Goal: Information Seeking & Learning: Learn about a topic

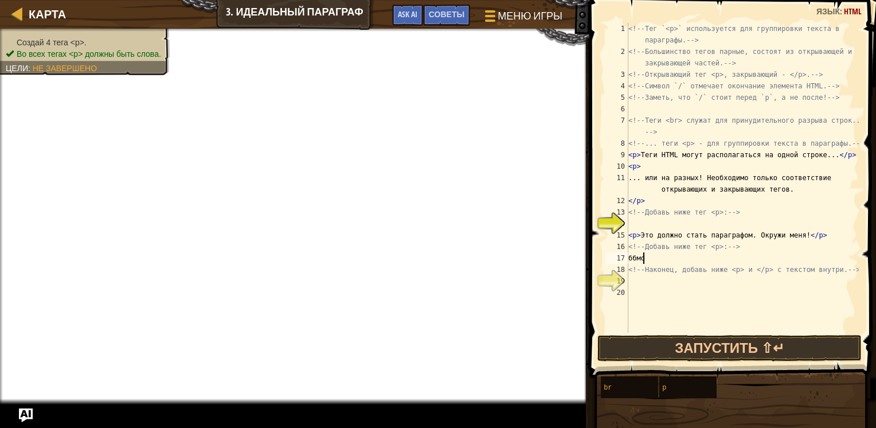
scroll to position [5, 0]
type textarea "б"
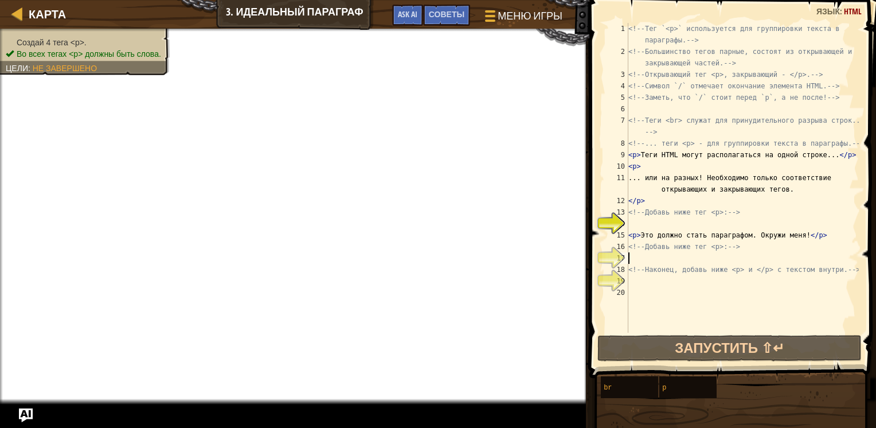
type textarea ","
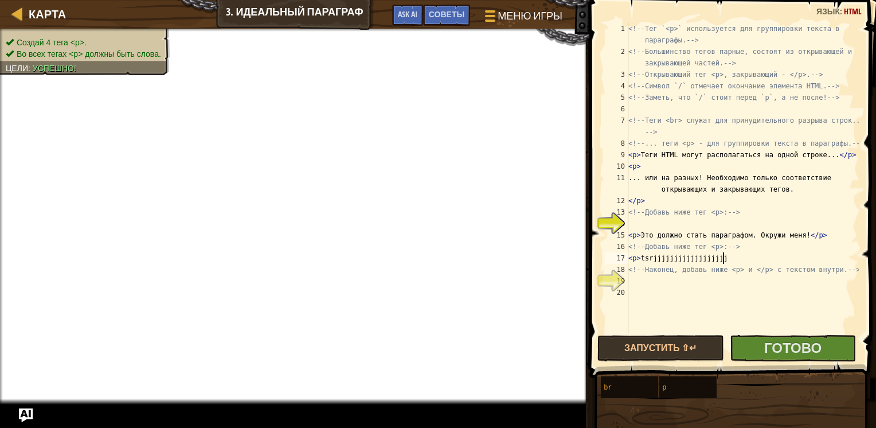
scroll to position [5, 8]
click at [745, 260] on div "<!-- Тег `<p>` используется для группировки текста в параграфы. --> <!-- Больши…" at bounding box center [742, 195] width 233 height 344
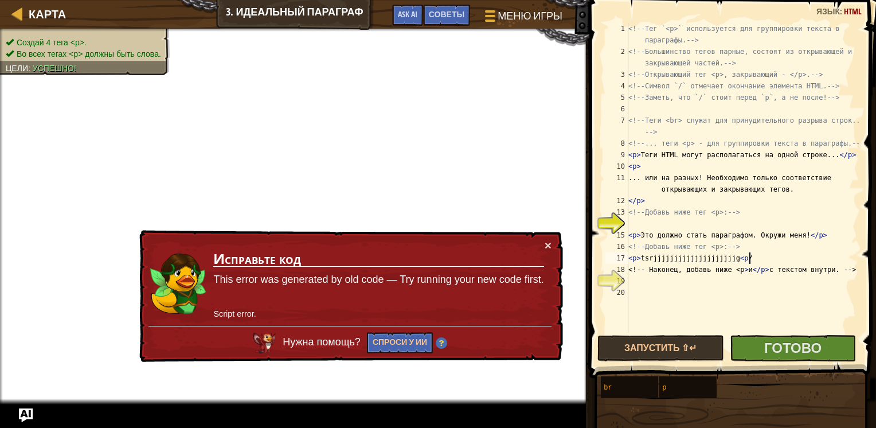
scroll to position [5, 9]
type textarea "<p> tsrjjjjjjjjjjjjjjjjjjjjg <p/>"
click at [541, 241] on td "Исправьте код This error was generated by old code — Try running your new code …" at bounding box center [378, 282] width 331 height 87
drag, startPoint x: 546, startPoint y: 241, endPoint x: 624, endPoint y: 291, distance: 91.8
click at [547, 241] on button "×" at bounding box center [548, 245] width 7 height 12
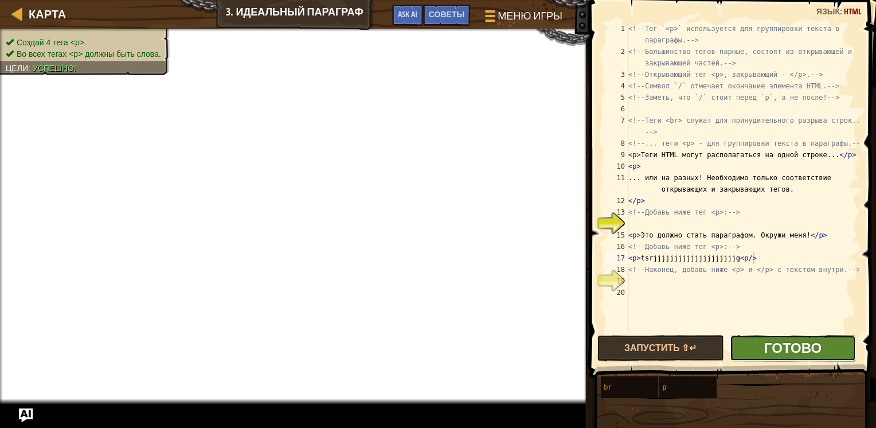
click at [768, 347] on span "Готово" at bounding box center [792, 347] width 57 height 18
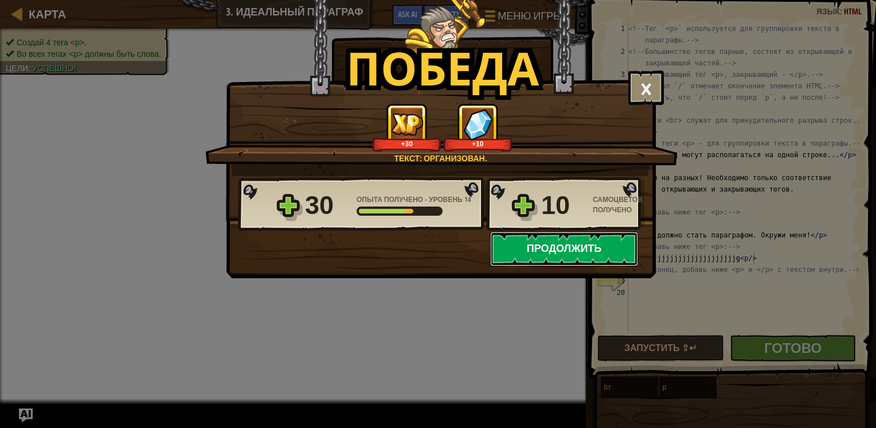
click at [562, 242] on button "Продолжить" at bounding box center [564, 249] width 148 height 34
select select "ru"
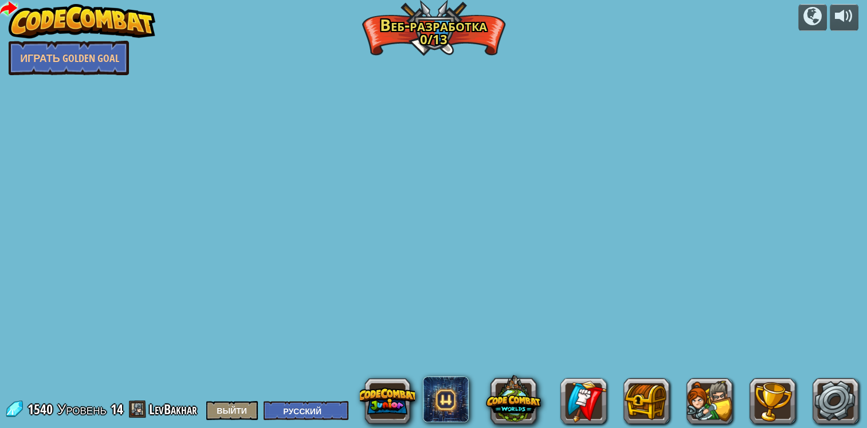
select select "ru"
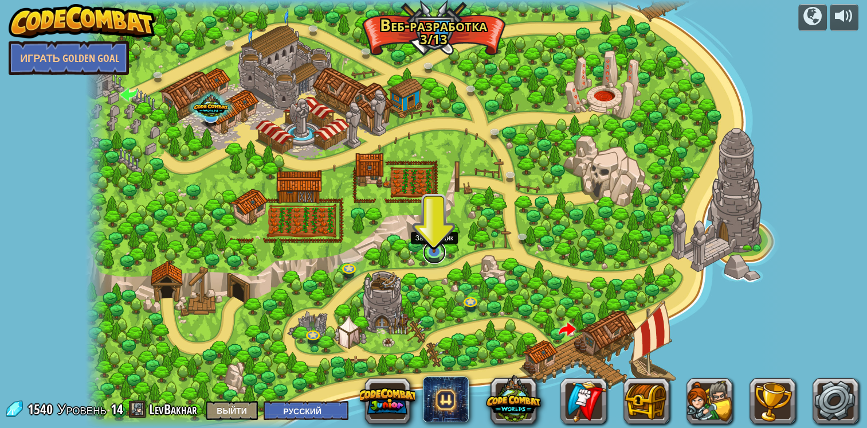
click at [430, 256] on link at bounding box center [434, 252] width 23 height 23
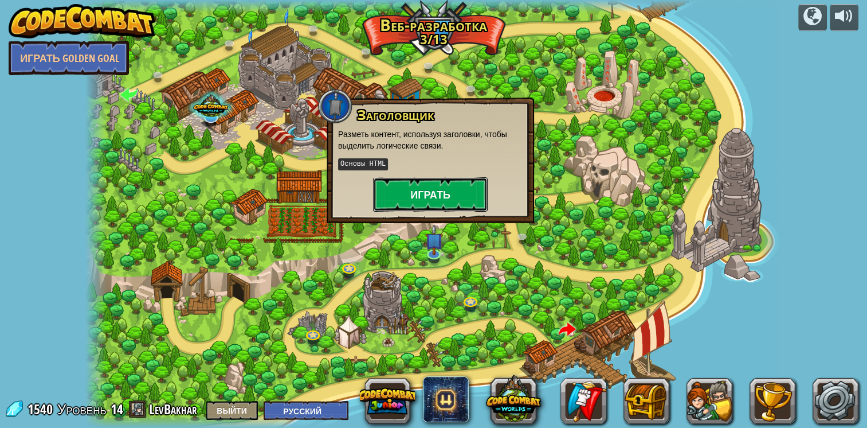
click at [454, 201] on button "Играть" at bounding box center [430, 194] width 115 height 34
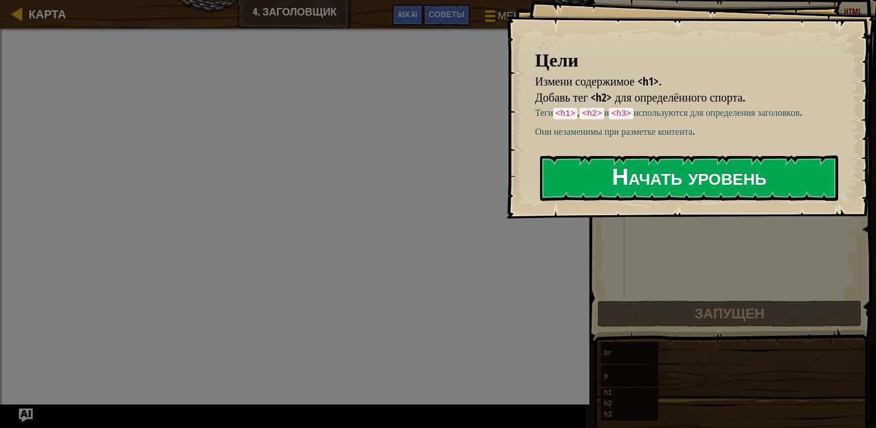
click at [605, 185] on button "Начать уровень" at bounding box center [689, 177] width 298 height 45
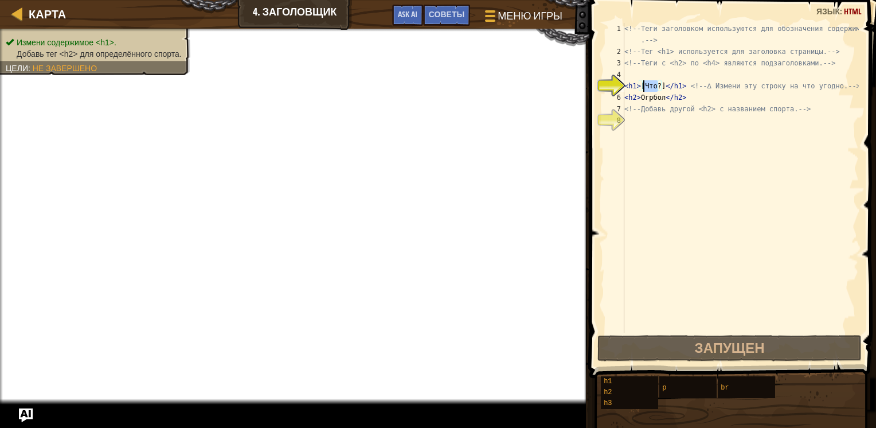
drag, startPoint x: 659, startPoint y: 84, endPoint x: 637, endPoint y: 100, distance: 27.4
click at [640, 95] on div "<!-- Теги заголовком используются для обозначения содержимого . --> <!-- Тег <h…" at bounding box center [740, 195] width 237 height 344
drag, startPoint x: 642, startPoint y: 88, endPoint x: 657, endPoint y: 91, distance: 15.1
click at [657, 91] on div "<!-- Теги заголовком используются для обозначения содержимого . --> <!-- Тег <h…" at bounding box center [740, 195] width 237 height 344
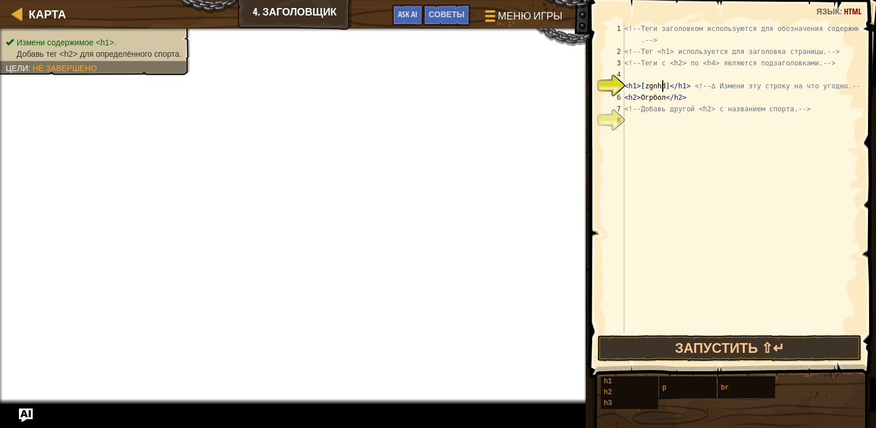
scroll to position [5, 3]
click at [682, 97] on div "<!-- Теги заголовком используются для обозначения содержимого . --> <!-- Тег <h…" at bounding box center [740, 195] width 237 height 344
type textarea "<h2>Огрбол</h2>"
click at [629, 118] on div "<!-- Теги заголовком используются для обозначения содержимого . --> <!-- Тег <h…" at bounding box center [740, 195] width 237 height 344
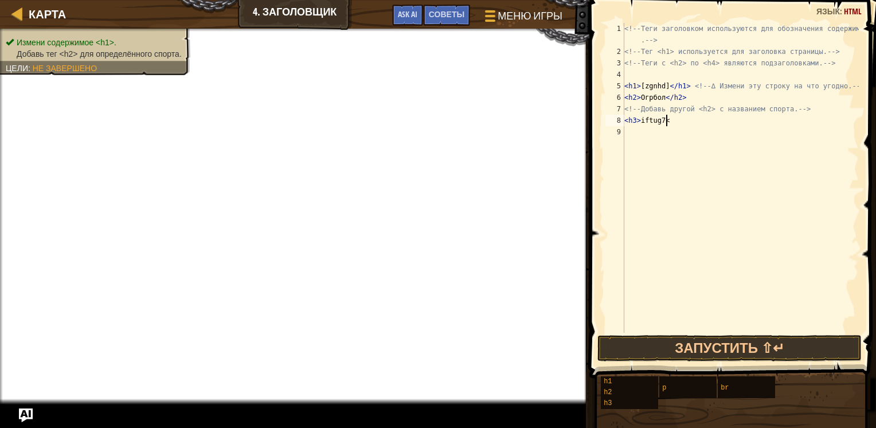
click at [637, 120] on div "<!-- Теги заголовком используются для обозначения содержимого . --> <!-- Тег <h…" at bounding box center [740, 195] width 237 height 344
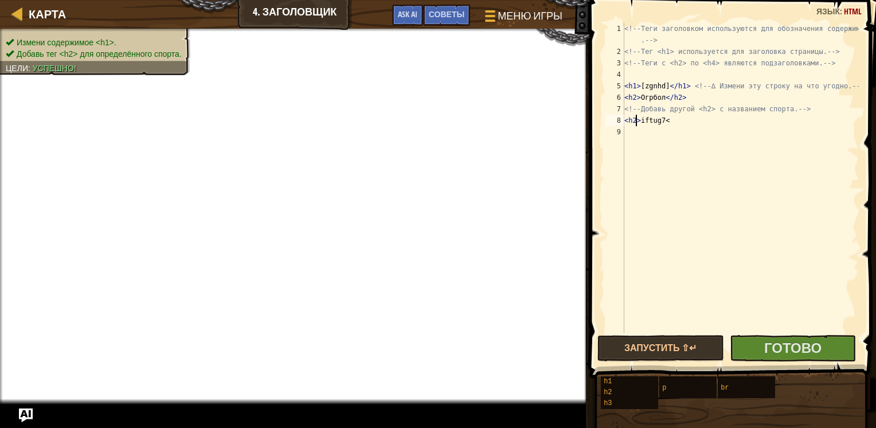
click at [668, 120] on div "<!-- Теги заголовком используются для обозначения содержимого . --> <!-- Тег <h…" at bounding box center [740, 195] width 237 height 344
type textarea "<h2>iftug7"
click at [811, 350] on span "Готово" at bounding box center [792, 347] width 57 height 18
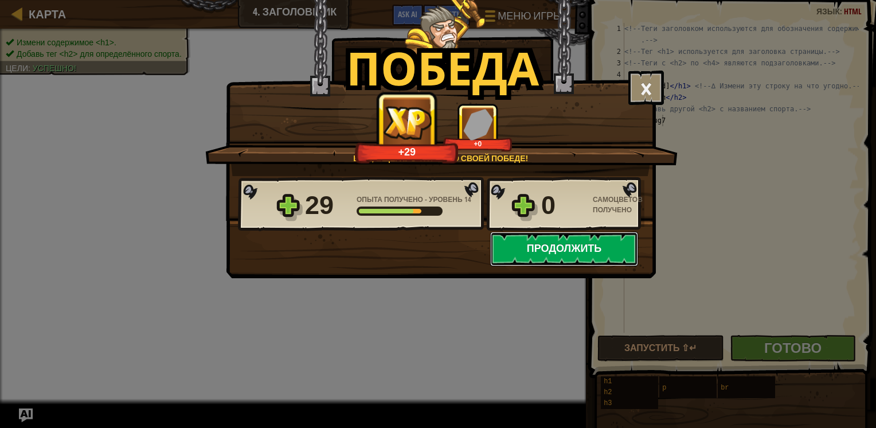
click at [543, 245] on button "Продолжить" at bounding box center [564, 249] width 148 height 34
select select "ru"
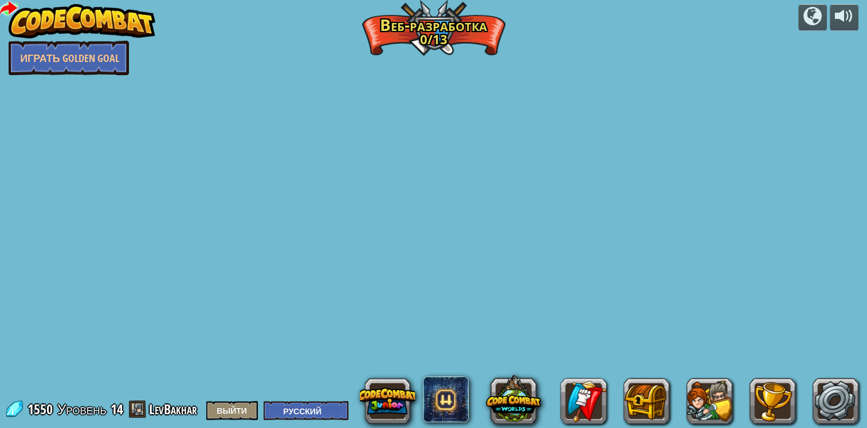
select select "ru"
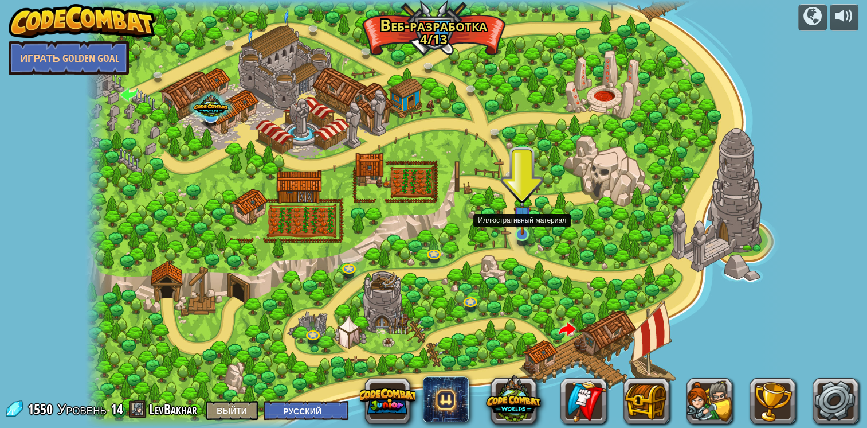
click at [522, 227] on img at bounding box center [523, 214] width 18 height 41
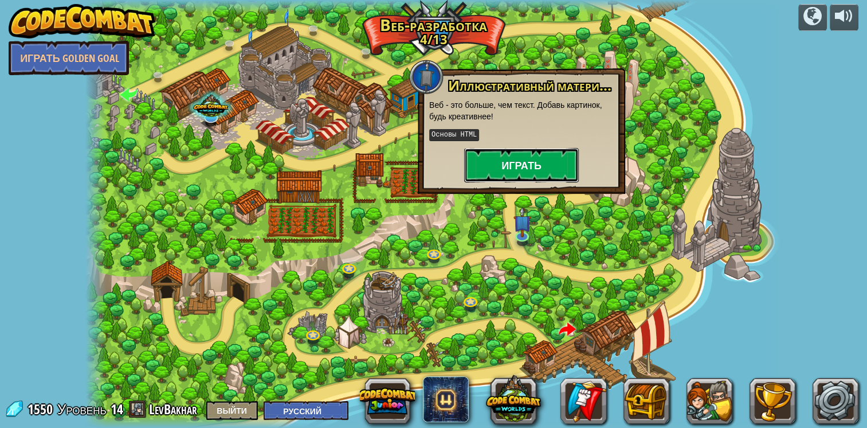
click at [537, 163] on button "Играть" at bounding box center [521, 165] width 115 height 34
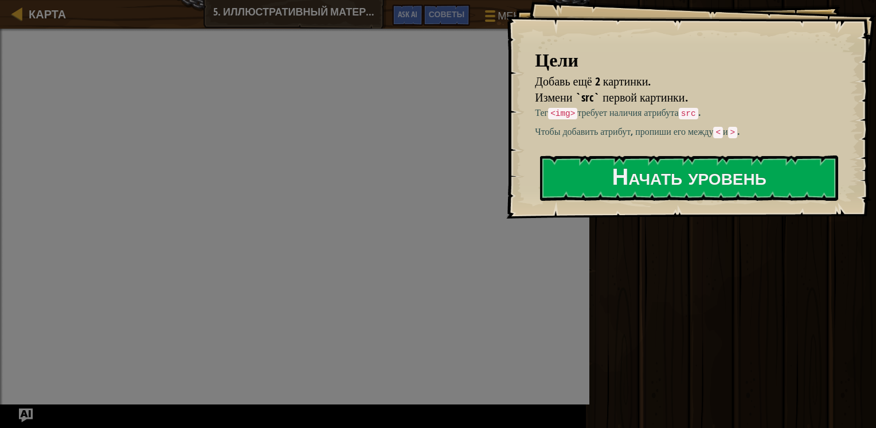
click at [875, 0] on html "[PERSON_NAME] ещё 2 картинки. Измени `src` первой картинки. Тег <img> требует н…" at bounding box center [438, 0] width 876 height 0
click at [635, 168] on button "Начать уровень" at bounding box center [689, 177] width 298 height 45
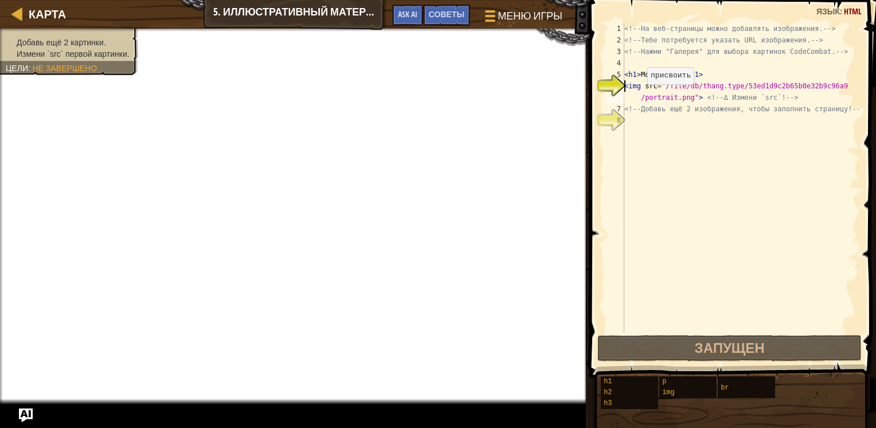
click at [637, 95] on div "<!-- На веб-страницы можно добавлять изображения. --> <!-- Тебе потребуется ука…" at bounding box center [740, 189] width 237 height 332
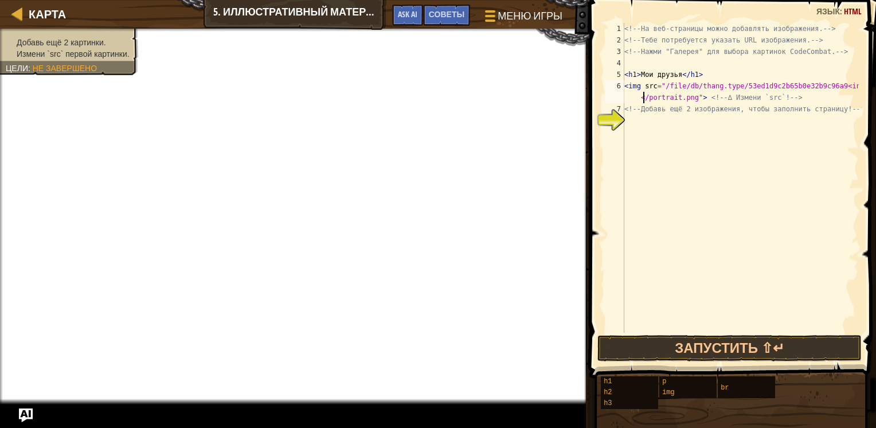
scroll to position [5, 18]
drag, startPoint x: 862, startPoint y: 83, endPoint x: 848, endPoint y: 84, distance: 14.4
click at [848, 84] on div "<img src="/file/db/thang.type/53ed1d9c2b65b0e32b9c96a9<inm<im/portrait.png"> <!…" at bounding box center [731, 212] width 290 height 412
click at [856, 87] on div "<!-- На веб-страницы можно добавлять изображения. --> <!-- Тебе потребуется ука…" at bounding box center [740, 189] width 237 height 332
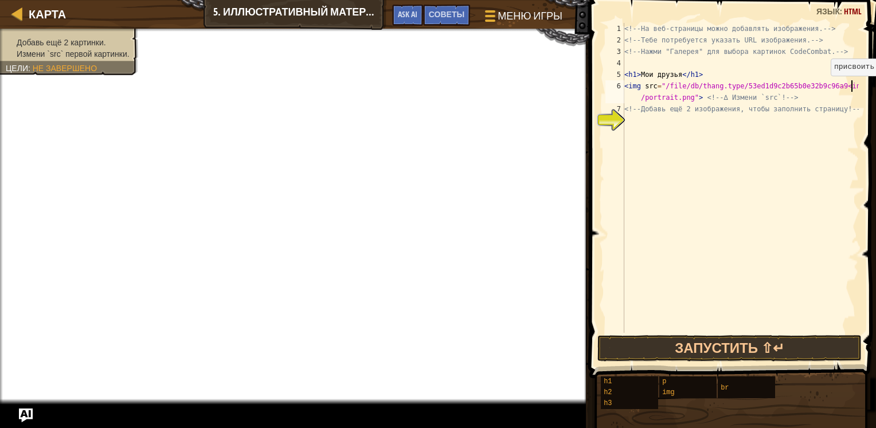
click at [856, 87] on div "<!-- На веб-страницы можно добавлять изображения. --> <!-- Тебе потребуется ука…" at bounding box center [740, 189] width 237 height 332
click at [845, 88] on div "<!-- На веб-страницы можно добавлять изображения. --> <!-- Тебе потребуется ука…" at bounding box center [740, 189] width 237 height 332
click at [845, 86] on div "<!-- На веб-страницы можно добавлять изображения. --> <!-- Тебе потребуется ука…" at bounding box center [740, 189] width 237 height 332
click at [843, 89] on div "<!-- На веб-страницы можно добавлять изображения. --> <!-- Тебе потребуется ука…" at bounding box center [740, 189] width 237 height 332
type textarea "<img src="/file/db/thang.type/53ed1d9c2b65b0e32b9c96a9</portrait.png"> <!-- ∆ И…"
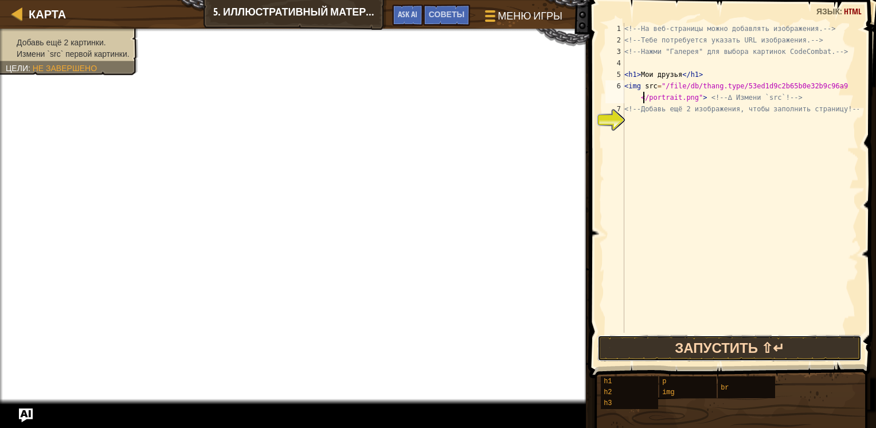
click at [692, 356] on button "Запустить ⇧↵" at bounding box center [729, 348] width 265 height 26
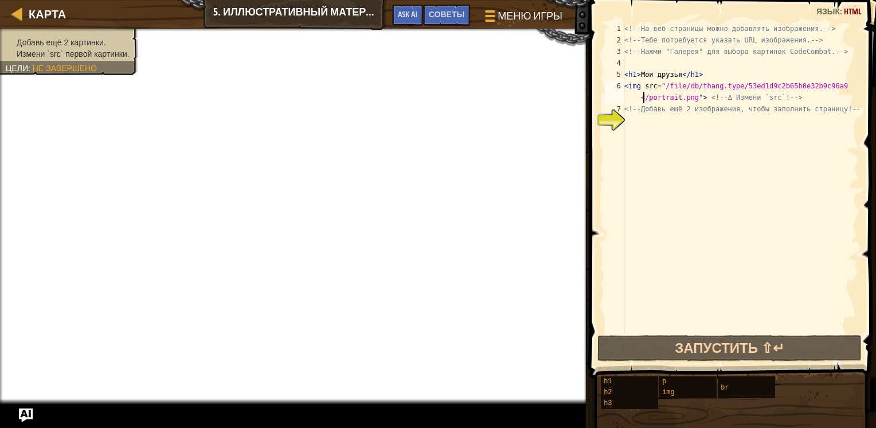
click at [628, 118] on div "<!-- На веб-страницы можно добавлять изображения. --> <!-- Тебе потребуется ука…" at bounding box center [740, 189] width 237 height 332
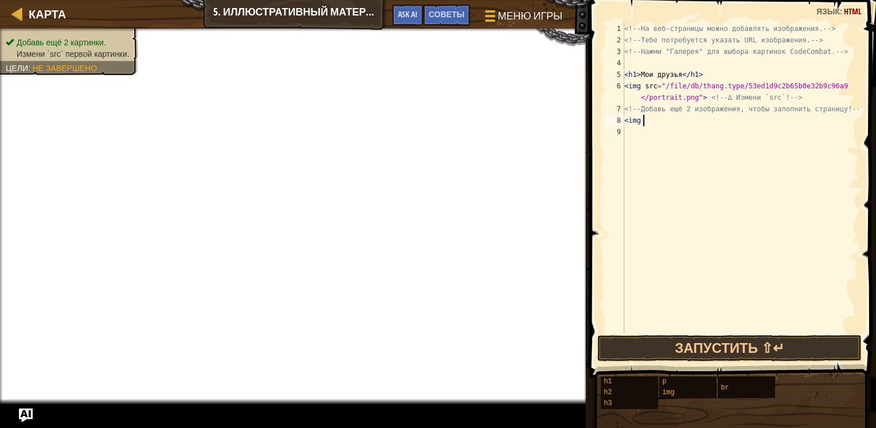
scroll to position [5, 0]
paste textarea "[URL][DOMAIN_NAME]"
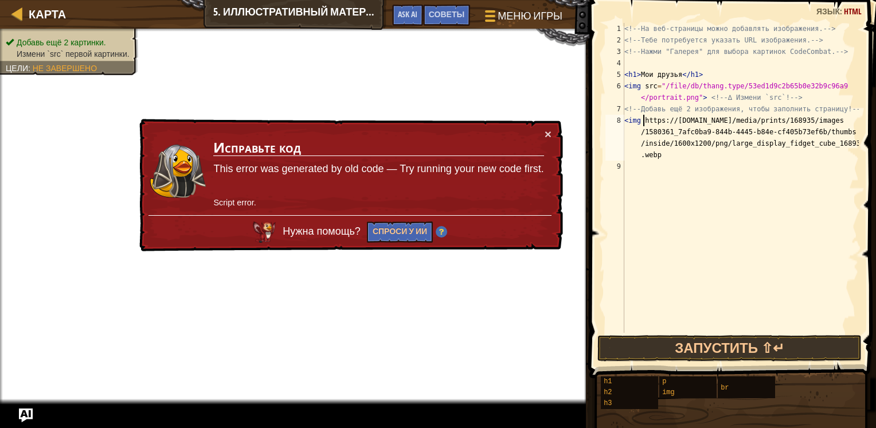
click at [641, 119] on div "<!-- На веб-страницы можно добавлять изображения. --> <!-- Тебе потребуется ука…" at bounding box center [740, 189] width 237 height 332
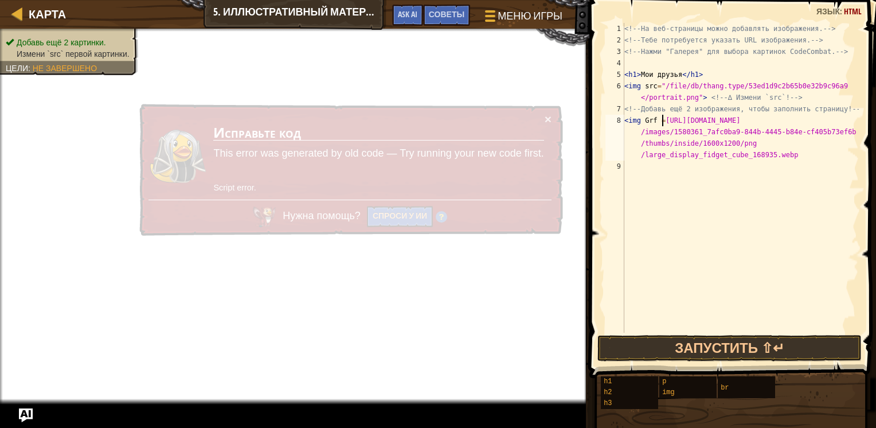
scroll to position [5, 3]
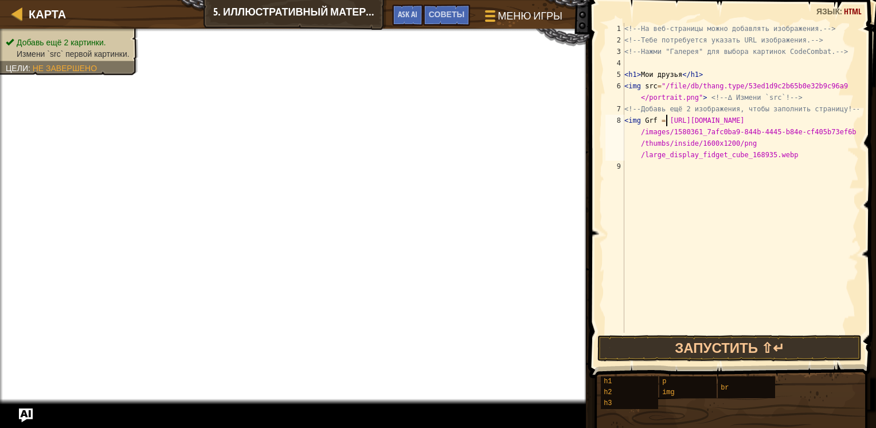
click at [787, 158] on div "<!-- На веб-страницы можно добавлять изображения. --> <!-- Тебе потребуется ука…" at bounding box center [740, 189] width 237 height 332
click at [702, 354] on button "Запустить ⇧↵" at bounding box center [729, 348] width 265 height 26
click at [745, 336] on button "Запустить ⇧↵" at bounding box center [729, 348] width 265 height 26
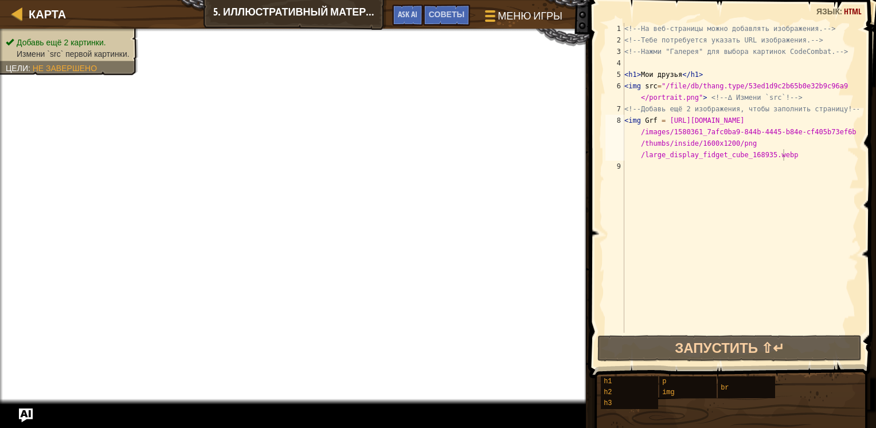
click at [445, 11] on span "Советы" at bounding box center [447, 14] width 36 height 11
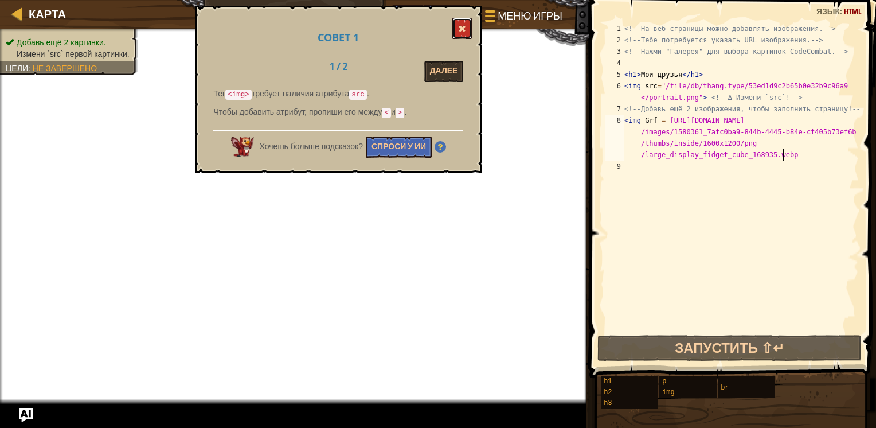
click at [463, 28] on span at bounding box center [462, 29] width 8 height 8
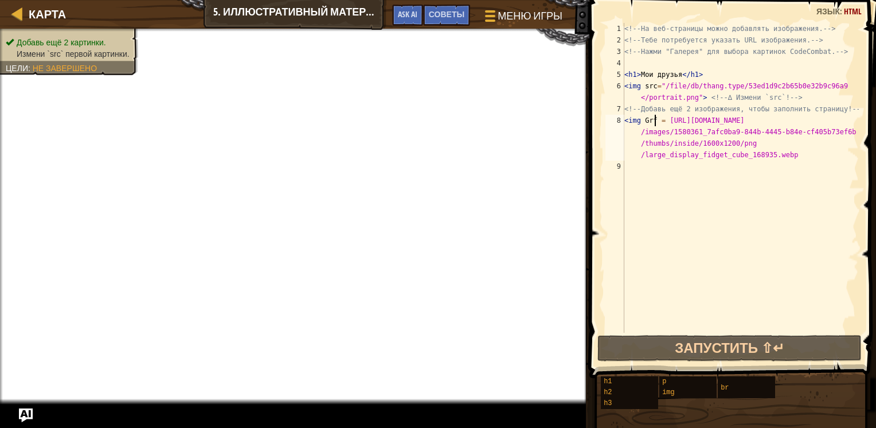
click at [655, 119] on div "<!-- На веб-страницы можно добавлять изображения. --> <!-- Тебе потребуется ука…" at bounding box center [740, 189] width 237 height 332
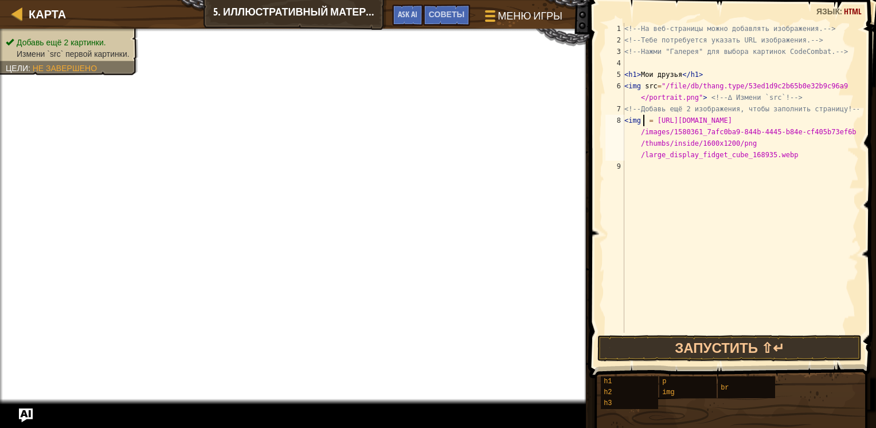
scroll to position [5, 2]
click at [784, 157] on div "<!-- На веб-страницы можно добавлять изображения. --> <!-- Тебе потребуется ука…" at bounding box center [740, 189] width 237 height 332
type textarea "<img src = [URL][DOMAIN_NAME]"
click at [690, 346] on button "Запустить ⇧↵" at bounding box center [729, 348] width 265 height 26
click at [728, 352] on button "Запустить ⇧↵" at bounding box center [729, 348] width 265 height 26
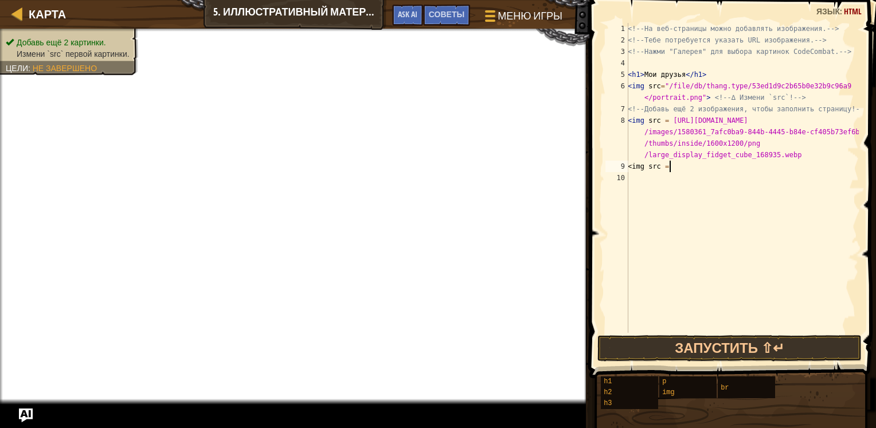
paste textarea "[URL][DOMAIN_NAME]"
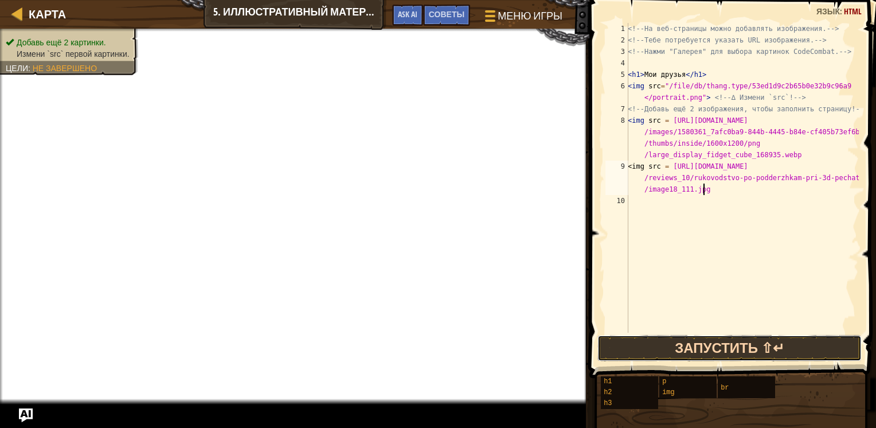
click at [714, 341] on button "Запустить ⇧↵" at bounding box center [729, 348] width 265 height 26
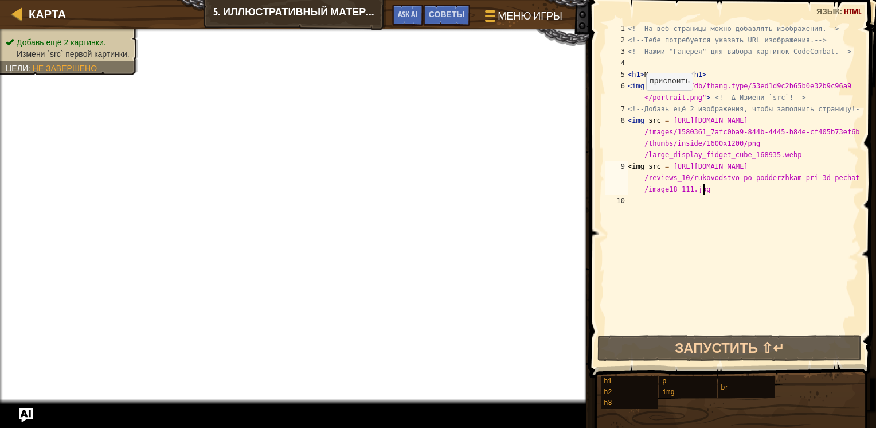
click at [640, 101] on div "<!-- На веб-страницы можно добавлять изображения. --> <!-- Тебе потребуется ука…" at bounding box center [741, 189] width 233 height 332
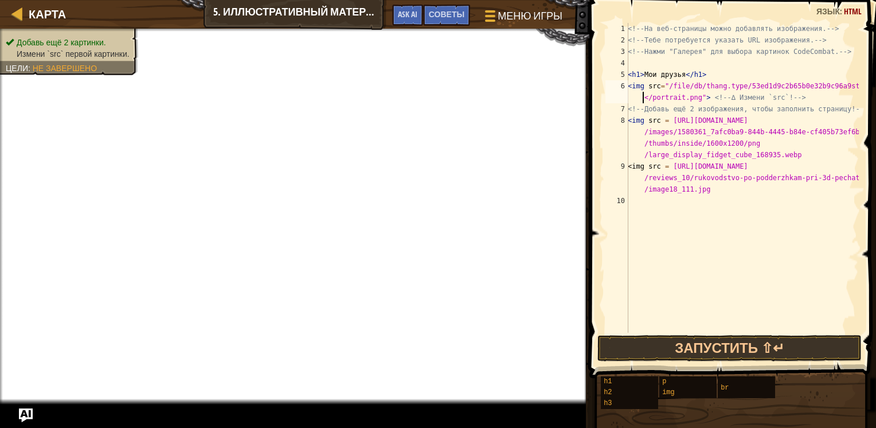
scroll to position [5, 18]
click at [643, 98] on div "<!-- На веб-страницы можно добавлять изображения. --> <!-- Тебе потребуется ука…" at bounding box center [741, 189] width 233 height 332
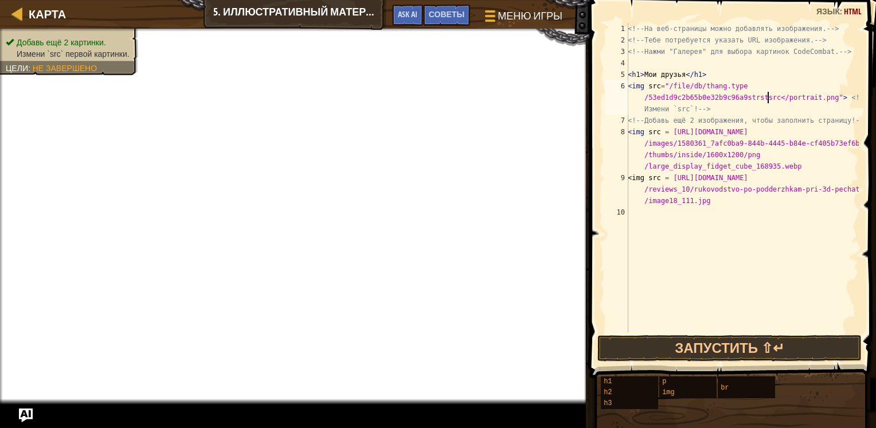
scroll to position [5, 19]
click at [755, 98] on div "<!-- На веб-страницы можно добавлять изображения. --> <!-- Тебе потребуется ука…" at bounding box center [741, 189] width 233 height 332
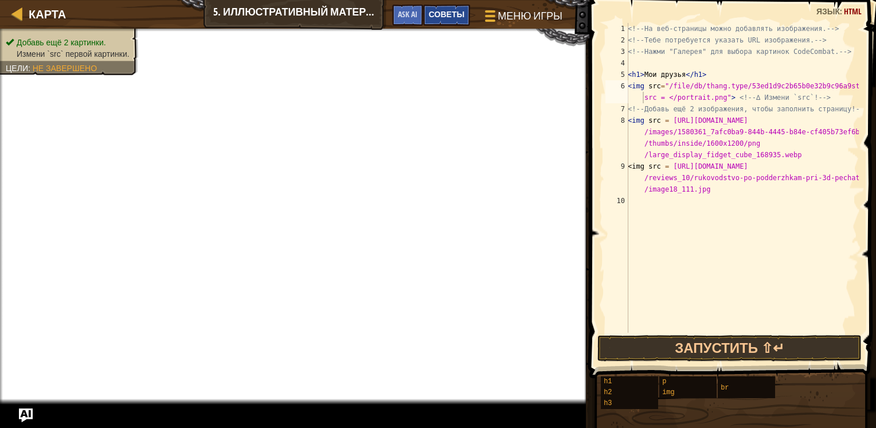
click at [441, 10] on span "Советы" at bounding box center [447, 14] width 36 height 11
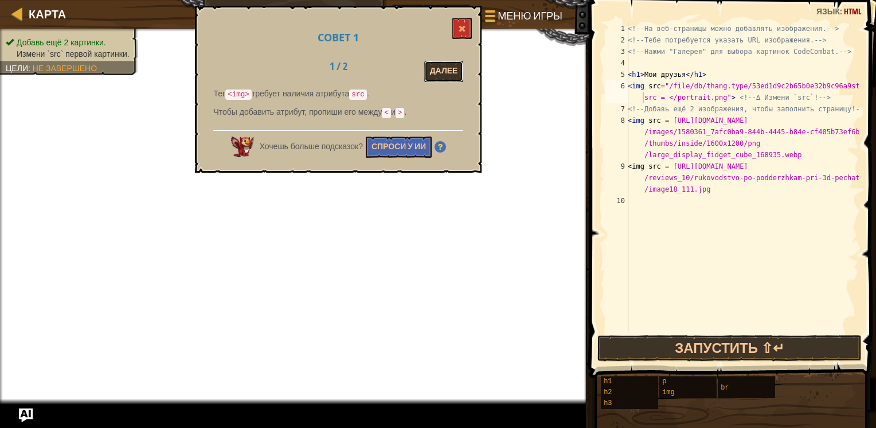
click at [454, 66] on button "Далее" at bounding box center [444, 71] width 40 height 21
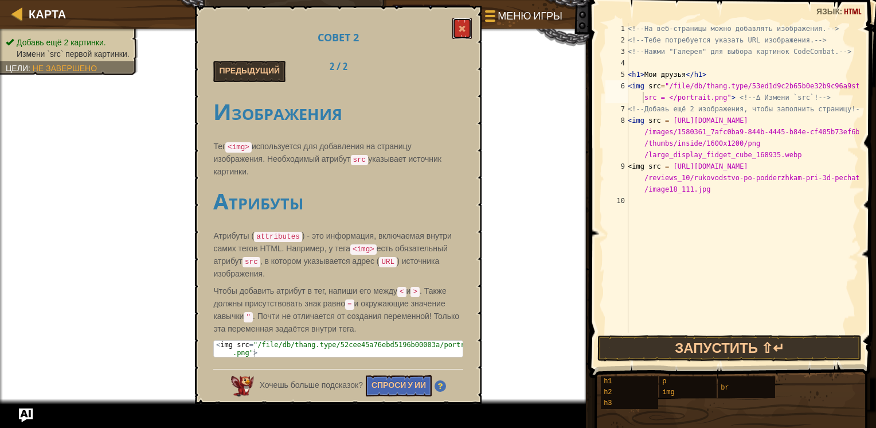
click at [463, 25] on span at bounding box center [462, 29] width 8 height 8
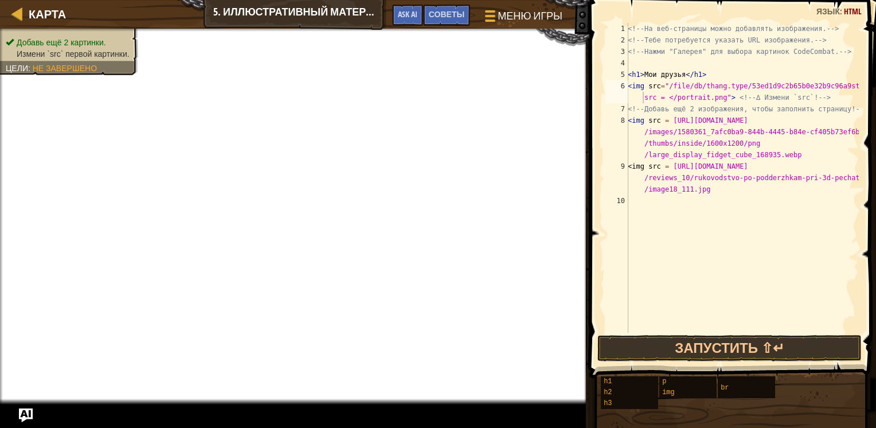
type textarea "<img src = [URL][DOMAIN_NAME]"
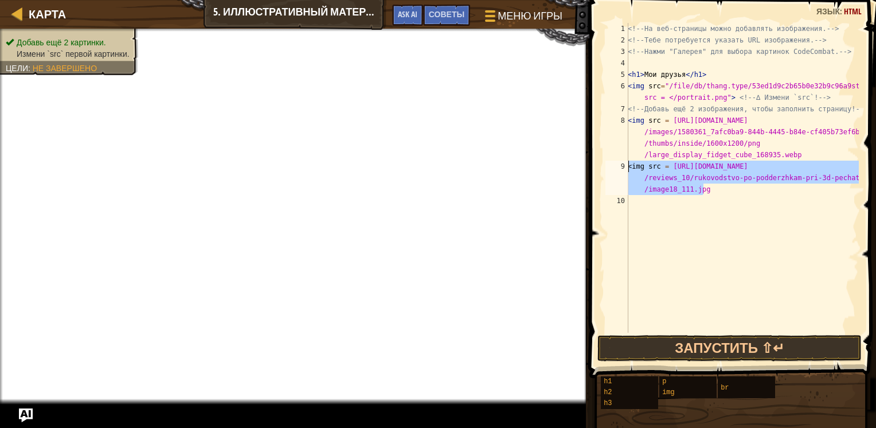
drag, startPoint x: 710, startPoint y: 193, endPoint x: 612, endPoint y: 163, distance: 102.1
click at [612, 163] on div "<img src = [URL][DOMAIN_NAME] 1 2 3 4 5 6 7 8 9 10 <!-- На веб-страницы можно д…" at bounding box center [731, 178] width 256 height 310
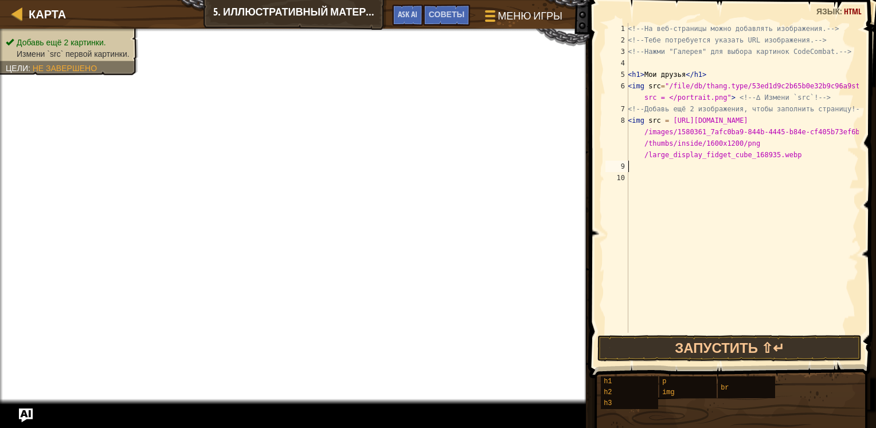
paste textarea "[URL][DOMAIN_NAME]"
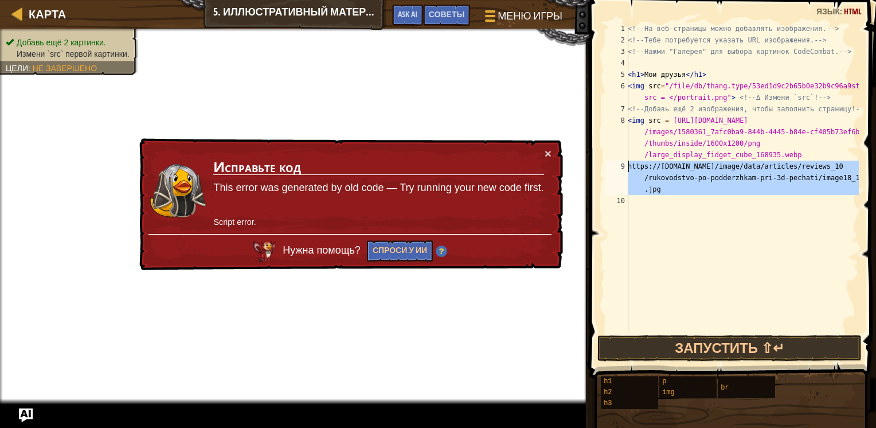
click at [626, 168] on div "9" at bounding box center [616, 177] width 23 height 34
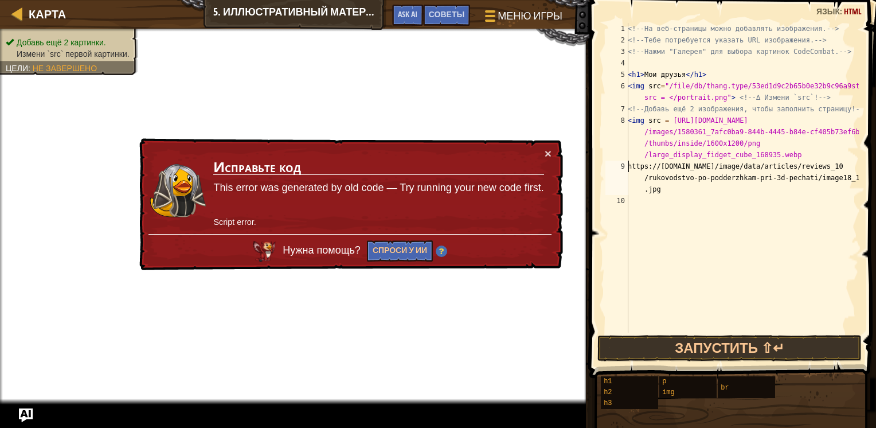
click at [628, 168] on div "<!-- На веб-страницы можно добавлять изображения. --> <!-- Тебе потребуется ука…" at bounding box center [741, 189] width 233 height 332
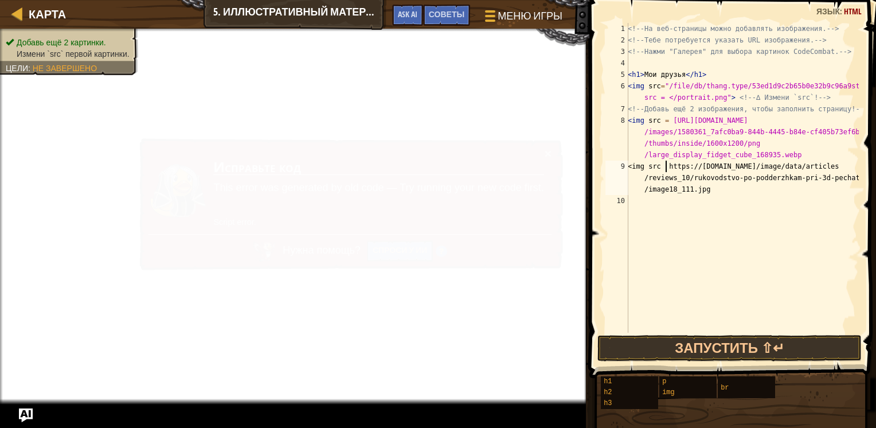
scroll to position [5, 3]
type textarea "<img src = [URL][DOMAIN_NAME]"
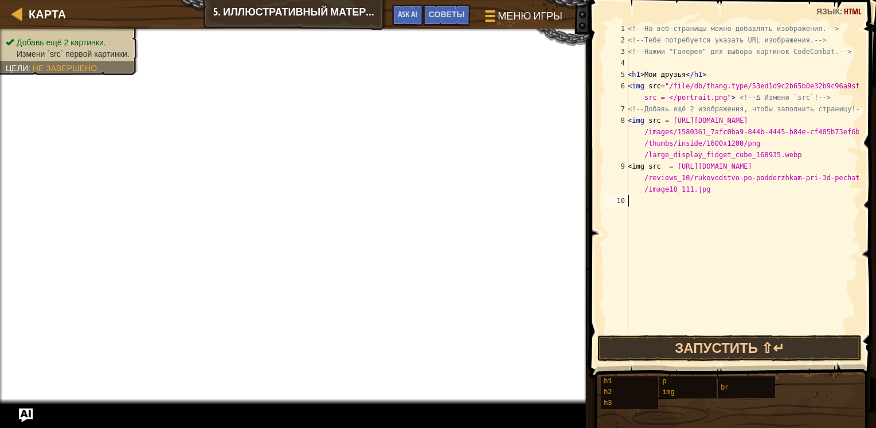
drag, startPoint x: 715, startPoint y: 299, endPoint x: 687, endPoint y: 276, distance: 35.9
click at [714, 297] on div "<!-- На веб-страницы можно добавлять изображения. --> <!-- Тебе потребуется ука…" at bounding box center [741, 189] width 233 height 332
click at [663, 167] on div "<!-- На веб-страницы можно добавлять изображения. --> <!-- Тебе потребуется ука…" at bounding box center [741, 189] width 233 height 332
click at [705, 348] on button "Запустить ⇧↵" at bounding box center [729, 348] width 265 height 26
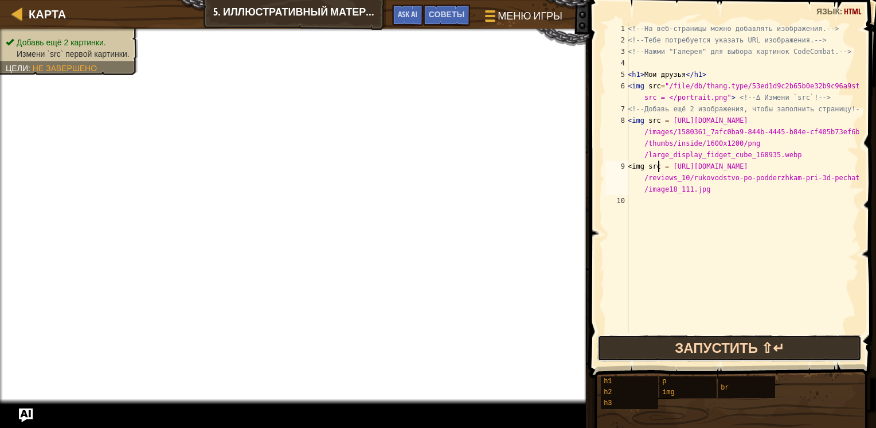
click at [703, 343] on button "Запустить ⇧↵" at bounding box center [729, 348] width 265 height 26
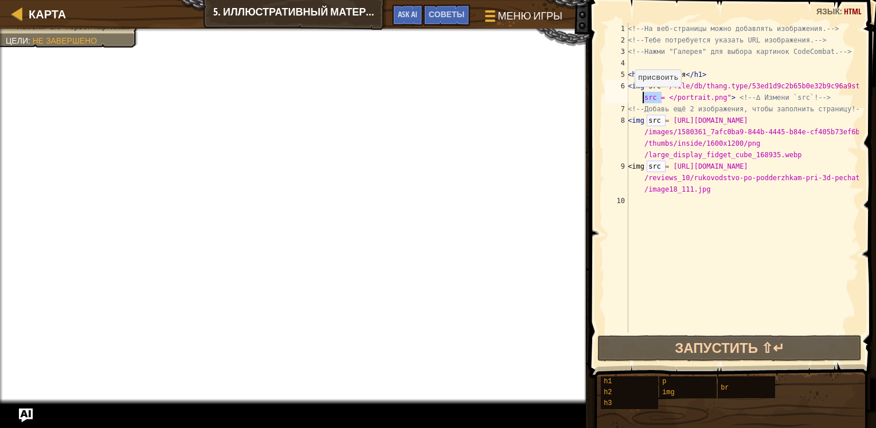
drag, startPoint x: 662, startPoint y: 100, endPoint x: 621, endPoint y: 98, distance: 40.8
click at [621, 98] on div "<img src = [URL][DOMAIN_NAME] 1 2 3 4 5 6 7 8 9 10 <!-- На веб-страницы можно д…" at bounding box center [731, 178] width 256 height 310
type textarea "<img src="/file/db/thang.type/53ed1d9c2b65b0e32b9c96a9strst </portrait.png"> <!…"
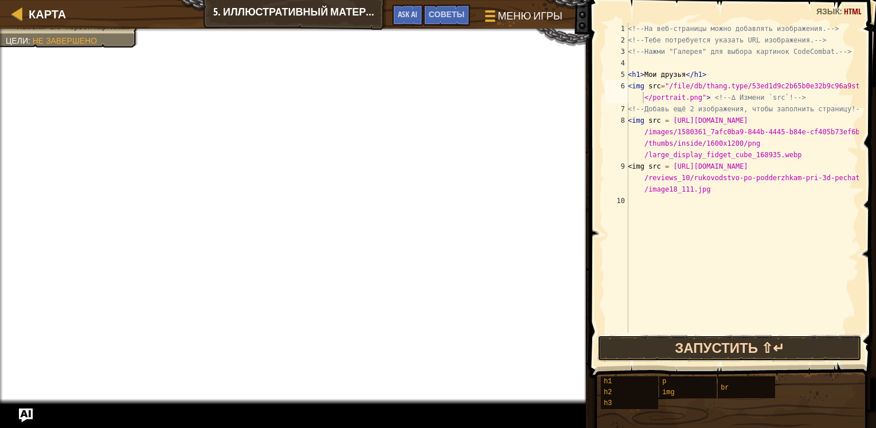
click at [774, 336] on button "Запустить ⇧↵" at bounding box center [729, 348] width 265 height 26
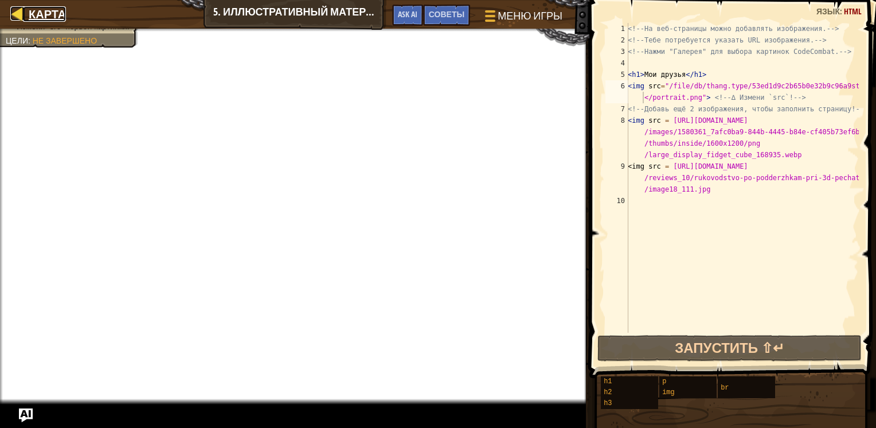
click at [58, 21] on span "Карта" at bounding box center [47, 13] width 37 height 15
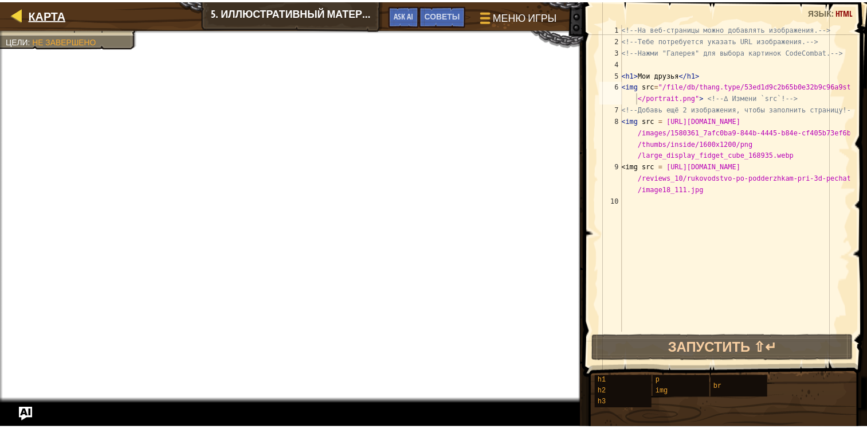
select select "ru"
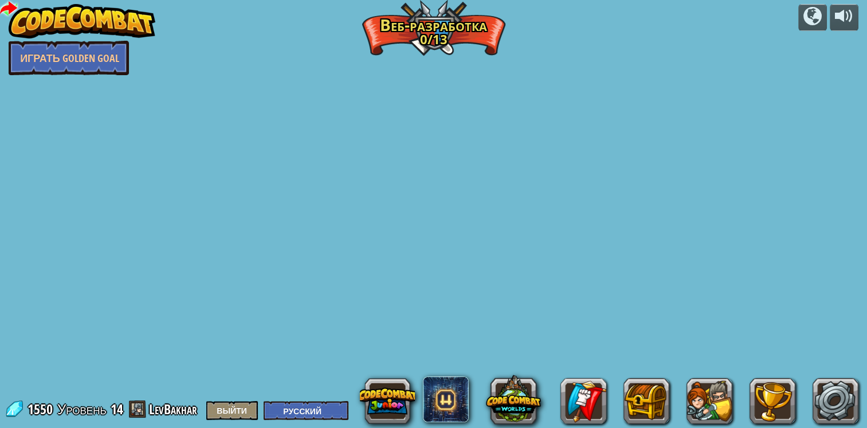
select select "ru"
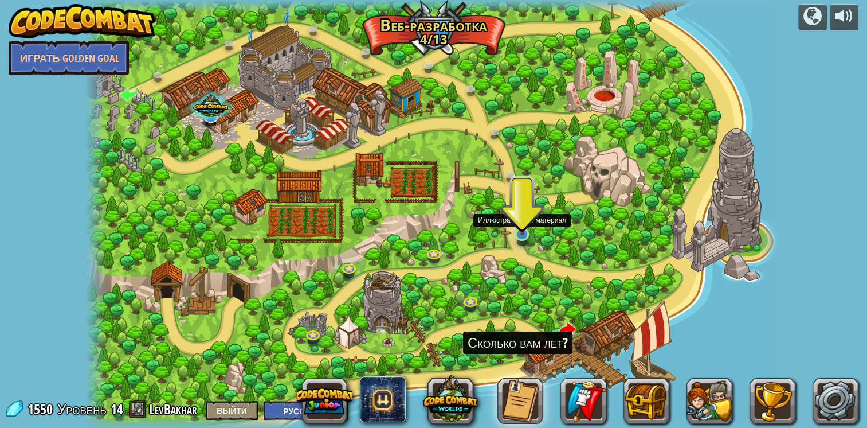
click at [519, 232] on img at bounding box center [523, 214] width 18 height 41
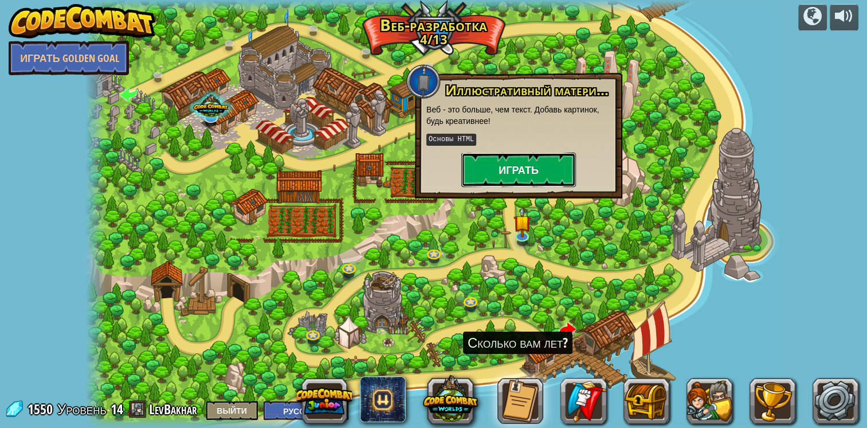
click at [541, 163] on button "Играть" at bounding box center [518, 169] width 115 height 34
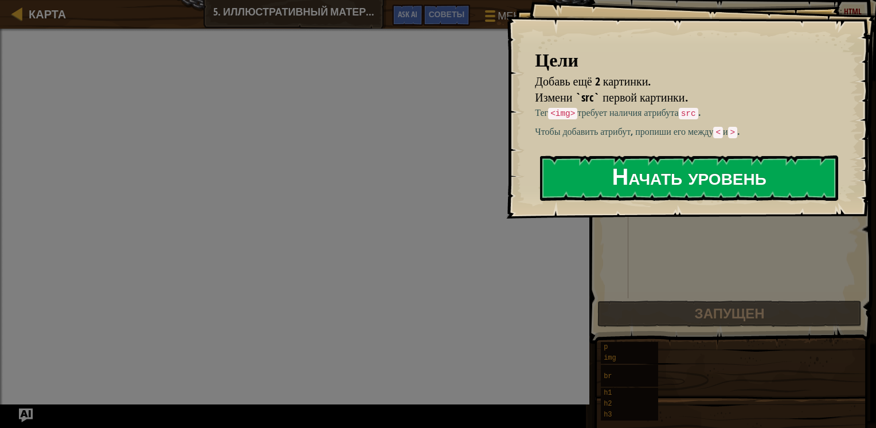
click at [601, 191] on button "Начать уровень" at bounding box center [689, 177] width 298 height 45
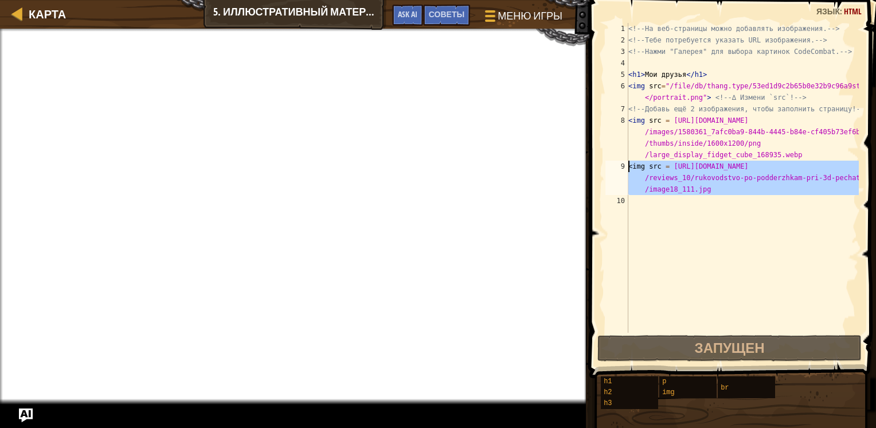
drag, startPoint x: 702, startPoint y: 192, endPoint x: 601, endPoint y: 169, distance: 103.6
click at [601, 169] on div "1 2 3 4 5 6 7 8 9 10 <!-- На веб-страницы можно добавлять изображения. --> <!--…" at bounding box center [731, 212] width 290 height 412
click at [665, 162] on div "<!-- На веб-страницы можно добавлять изображения. --> <!-- Тебе потребуется ука…" at bounding box center [742, 178] width 233 height 310
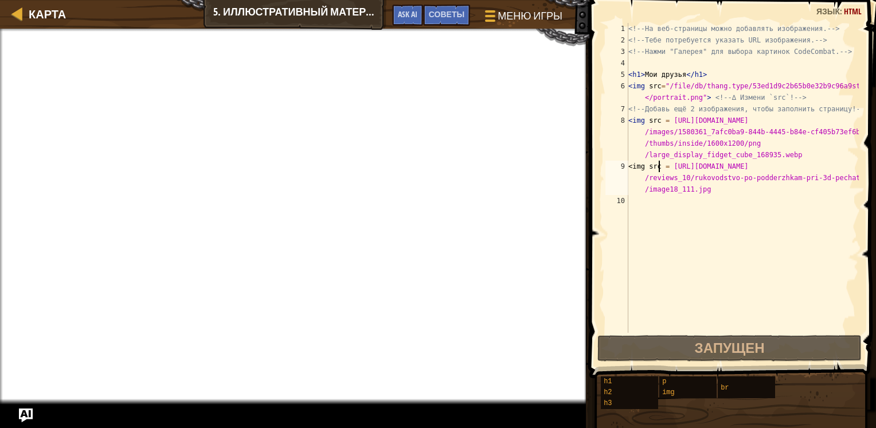
click at [658, 163] on div "<!-- На веб-страницы можно добавлять изображения. --> <!-- Тебе потребуется ука…" at bounding box center [742, 189] width 233 height 332
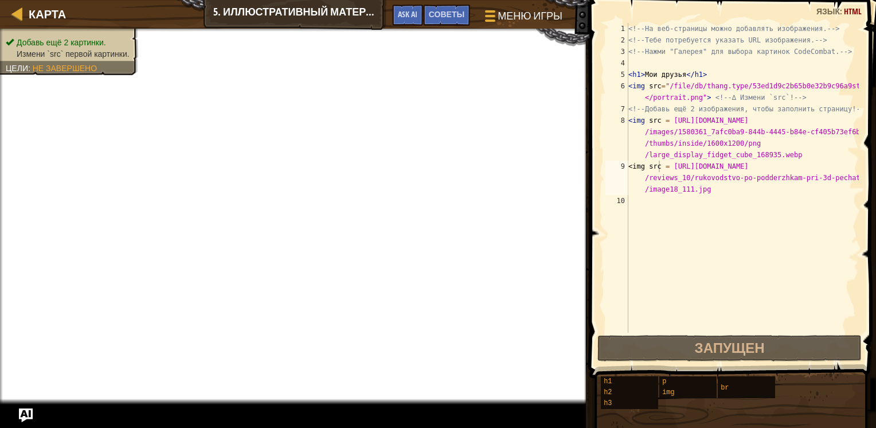
click at [707, 191] on div "<!-- На веб-страницы можно добавлять изображения. --> <!-- Тебе потребуется ука…" at bounding box center [742, 189] width 233 height 332
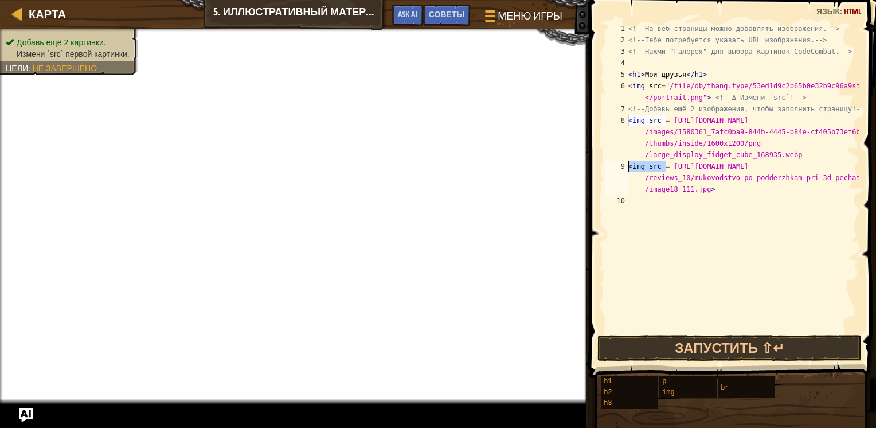
drag, startPoint x: 667, startPoint y: 166, endPoint x: 624, endPoint y: 169, distance: 43.1
click at [624, 169] on div "<img src = [URL][DOMAIN_NAME]> 1 2 3 4 5 6 7 8 9 10 <!-- На веб-страницы можно …" at bounding box center [731, 178] width 256 height 310
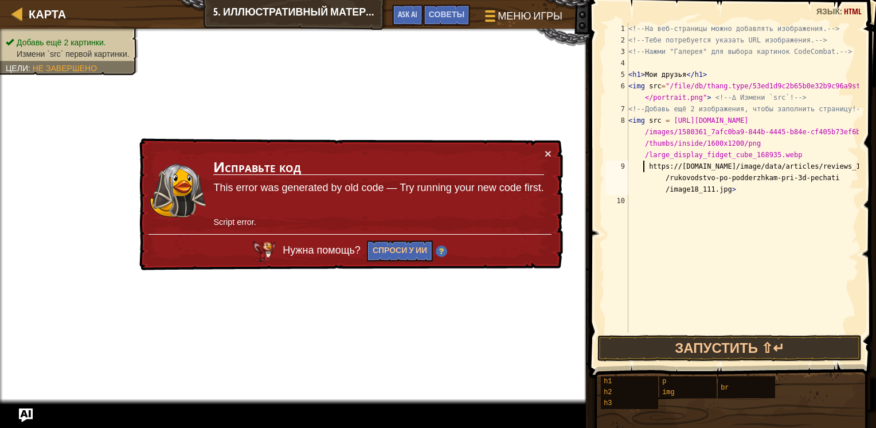
scroll to position [5, 2]
type textarea "/ [URL][DOMAIN_NAME]>"
click at [408, 252] on button "Спроси у ИИ" at bounding box center [400, 250] width 66 height 21
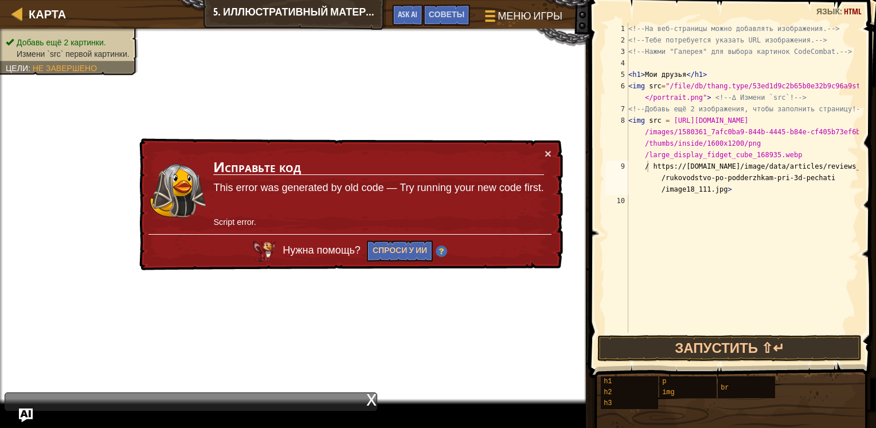
click at [293, 398] on div "x" at bounding box center [191, 401] width 373 height 18
click at [293, 401] on div "x" at bounding box center [191, 401] width 373 height 18
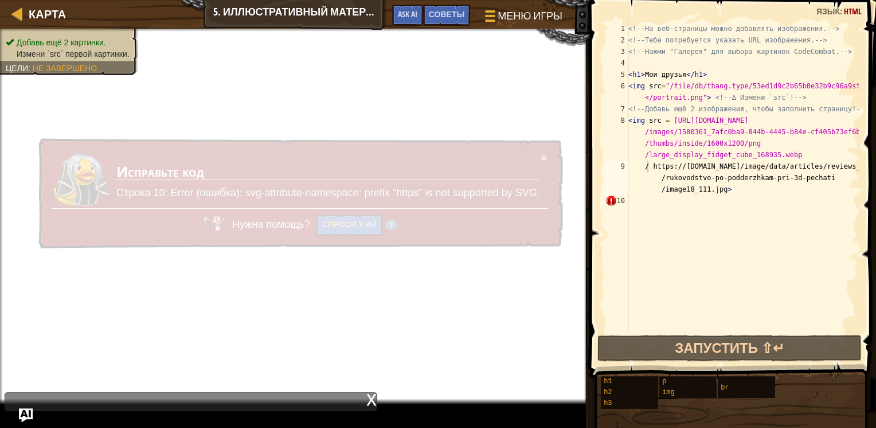
click at [367, 398] on div "x" at bounding box center [191, 401] width 373 height 18
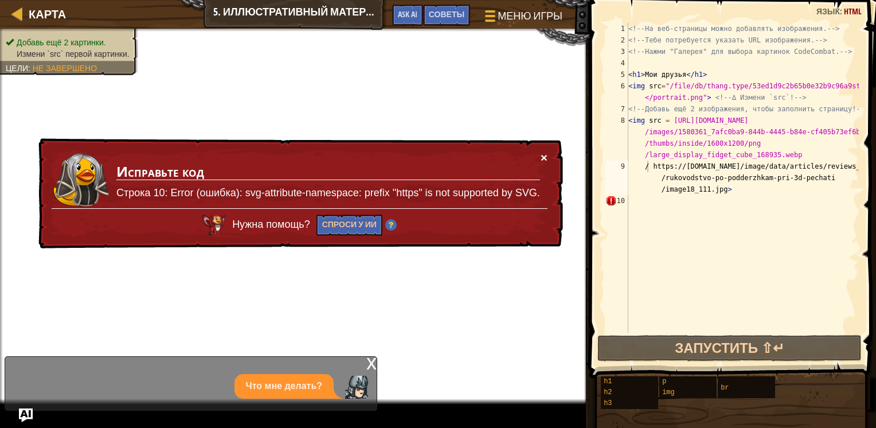
click at [543, 157] on button "×" at bounding box center [544, 161] width 7 height 12
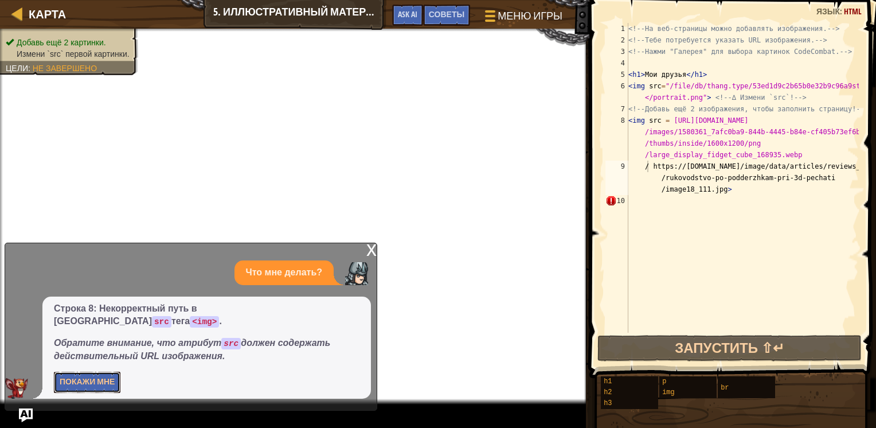
click at [107, 386] on button "Покажи мне" at bounding box center [87, 381] width 66 height 21
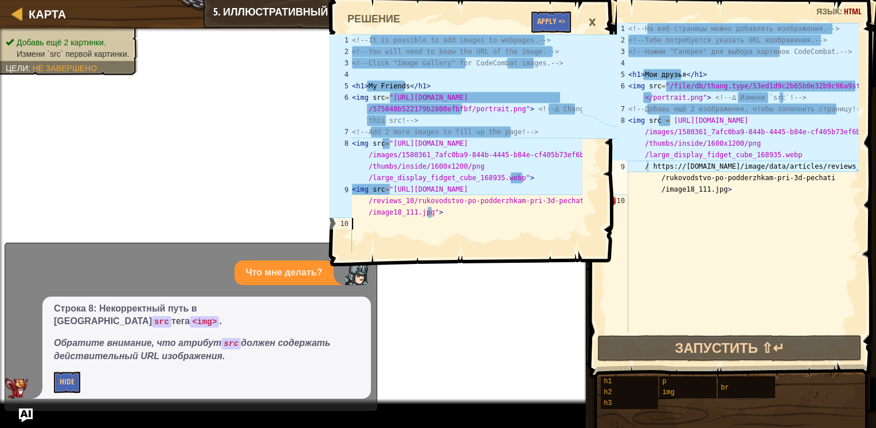
drag, startPoint x: 351, startPoint y: 85, endPoint x: 390, endPoint y: 93, distance: 39.7
click at [390, 93] on div "1 2 3 4 5 6 7 8 9 10 <!-- It is possible to add images to webpages. --> <!-- Yo…" at bounding box center [455, 143] width 256 height 218
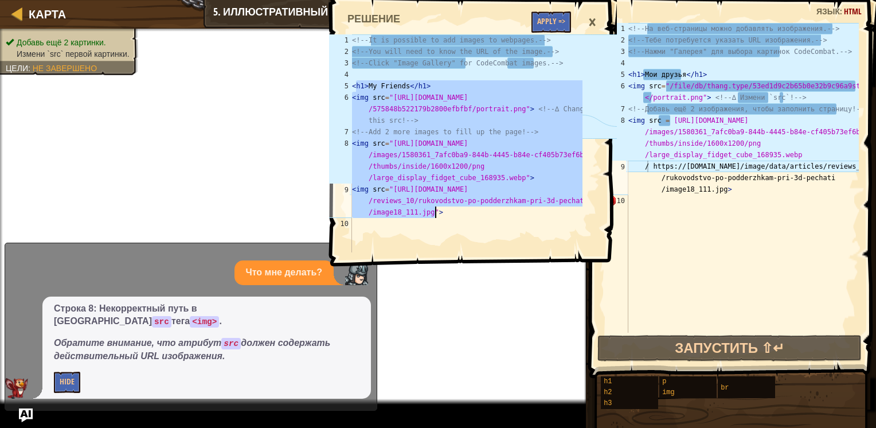
drag, startPoint x: 355, startPoint y: 86, endPoint x: 477, endPoint y: 216, distance: 178.0
click at [477, 216] on div "<!-- It is possible to add images to webpages. --> <!-- You will need to know t…" at bounding box center [466, 154] width 233 height 241
type textarea "<img src="[URL][DOMAIN_NAME]"> <img src="[URL][DOMAIN_NAME]">"
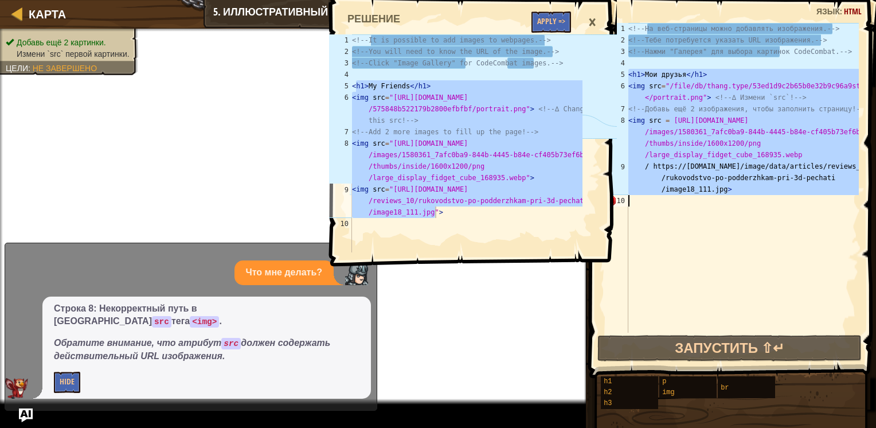
drag, startPoint x: 628, startPoint y: 75, endPoint x: 754, endPoint y: 195, distance: 173.9
click at [754, 195] on div "<!-- На веб-страницы можно добавлять изображения. --> <!-- Тебе потребуется ука…" at bounding box center [742, 189] width 233 height 332
paste textarea "<img src="[URL][DOMAIN_NAME]">"
type textarea "<img src="[URL][DOMAIN_NAME]">"
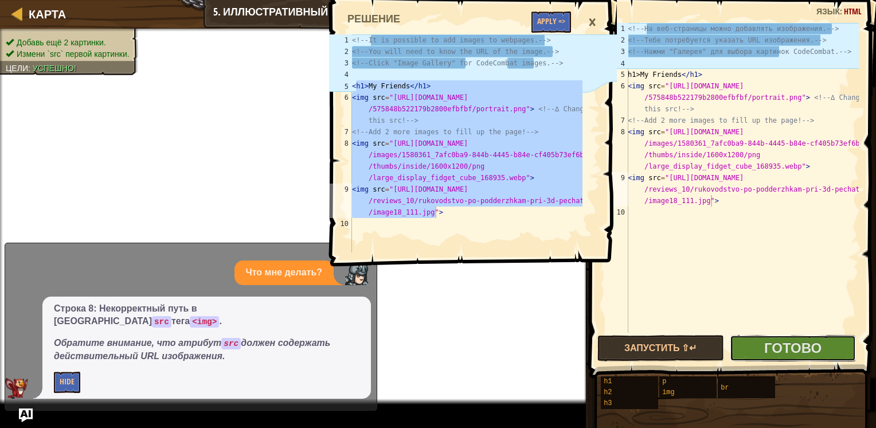
drag, startPoint x: 796, startPoint y: 345, endPoint x: 633, endPoint y: 85, distance: 307.0
click at [686, 159] on div "<img src="[URL][DOMAIN_NAME]"> 1 2 3 4 5 6 7 8 9 10 <!-- На веб-страницы можно …" at bounding box center [731, 212] width 290 height 412
click at [593, 18] on div "×" at bounding box center [591, 22] width 19 height 26
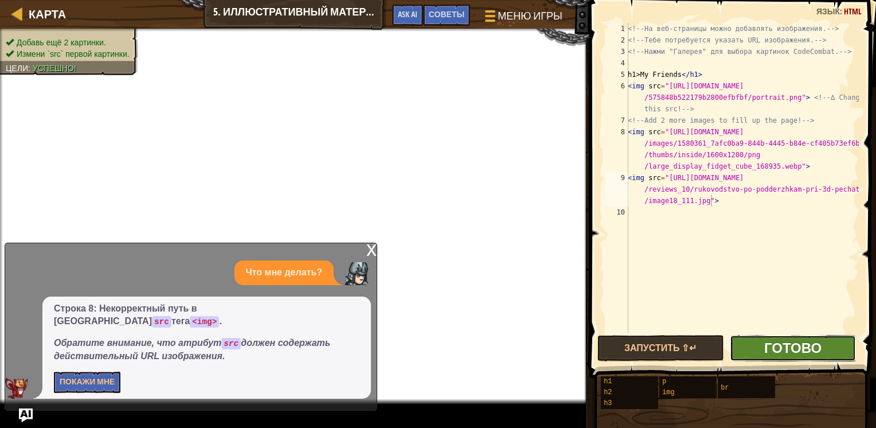
click at [788, 345] on span "Готово" at bounding box center [792, 347] width 57 height 18
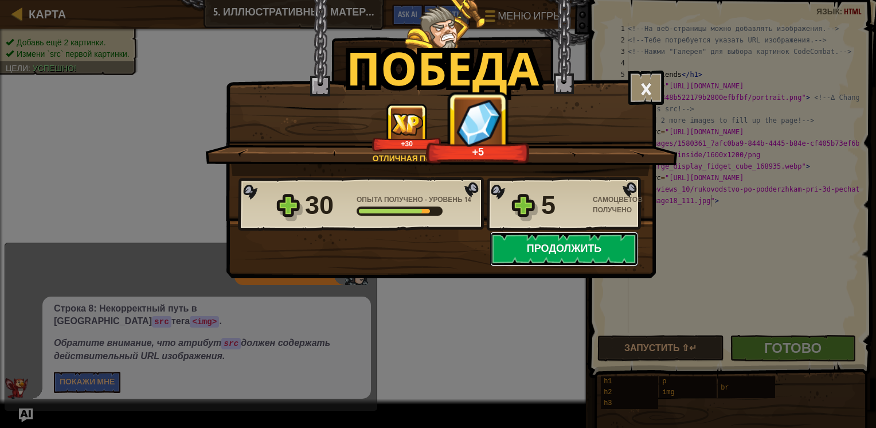
click at [574, 238] on button "Продолжить" at bounding box center [564, 249] width 148 height 34
select select "ru"
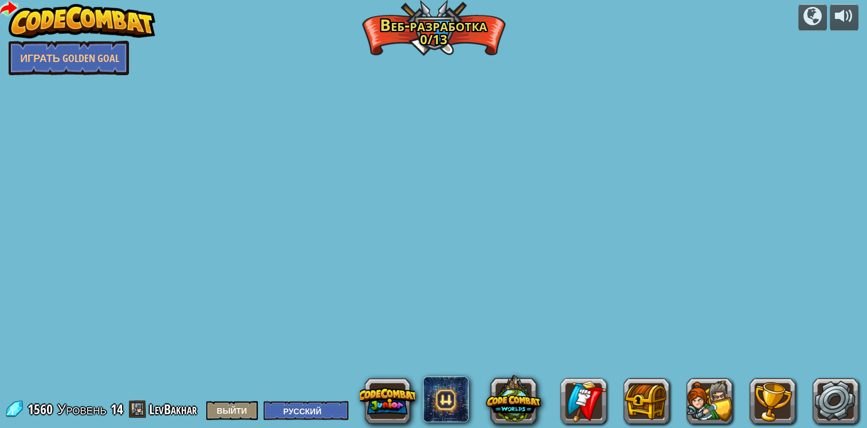
select select "ru"
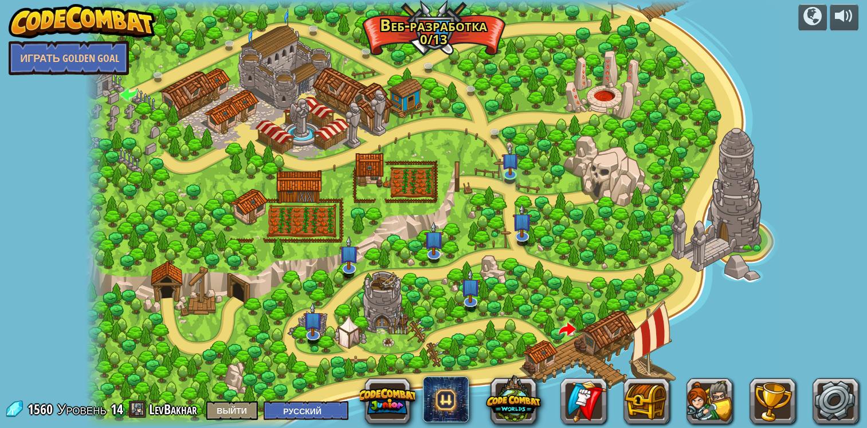
select select "ru"
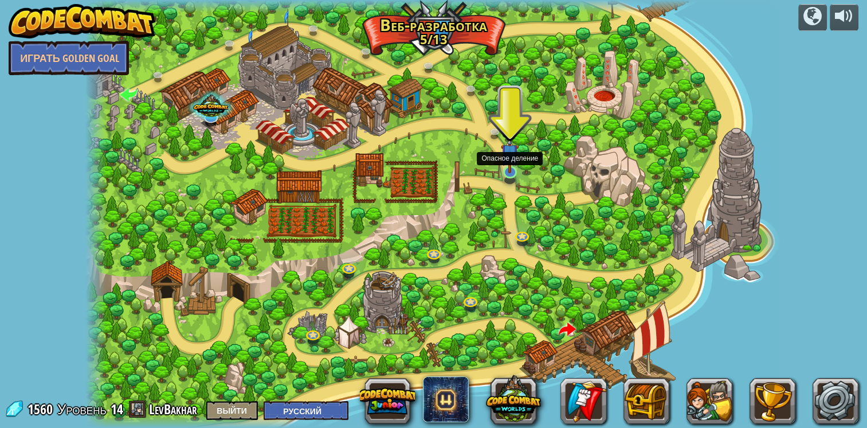
click at [509, 168] on img at bounding box center [510, 152] width 18 height 41
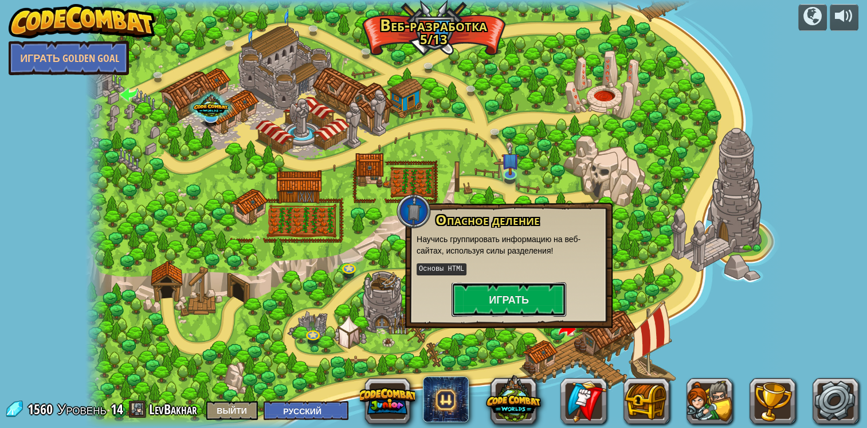
click at [516, 290] on button "Играть" at bounding box center [509, 299] width 115 height 34
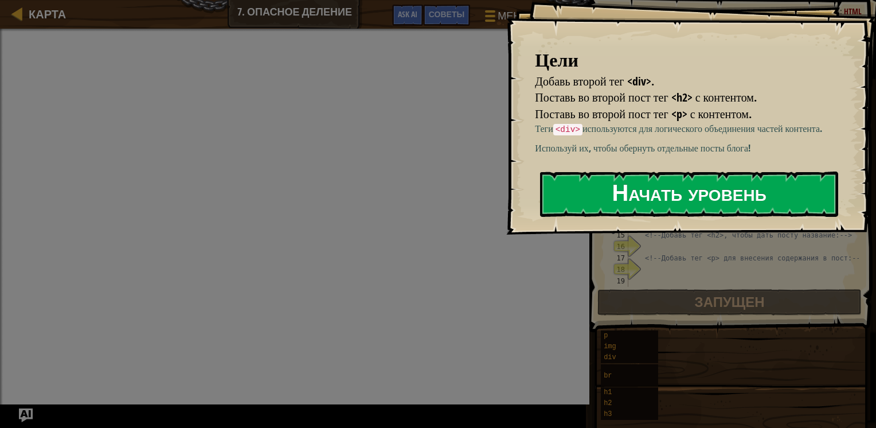
click at [583, 186] on button "Начать уровень" at bounding box center [689, 193] width 298 height 45
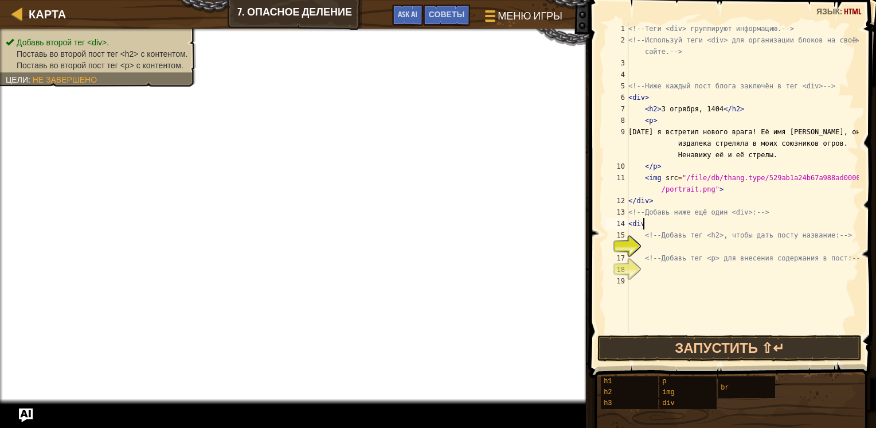
scroll to position [5, 0]
type textarea "<div>"
click at [647, 243] on div "<!-- Теги <div> группируют информацию. --> <!-- Используй теги <div> для органи…" at bounding box center [742, 189] width 233 height 332
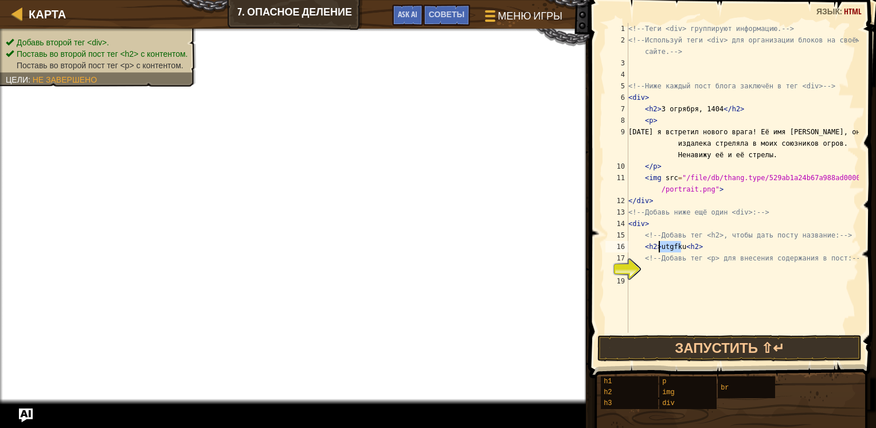
drag, startPoint x: 682, startPoint y: 245, endPoint x: 658, endPoint y: 247, distance: 24.2
click at [658, 247] on div "<!-- Теги <div> группируют информацию. --> <!-- Используй теги <div> для органи…" at bounding box center [742, 189] width 233 height 332
type textarea "<h2>привет<h2>"
click at [702, 250] on div "<!-- Теги <div> группируют информацию. --> <!-- Используй теги <div> для органи…" at bounding box center [742, 189] width 233 height 332
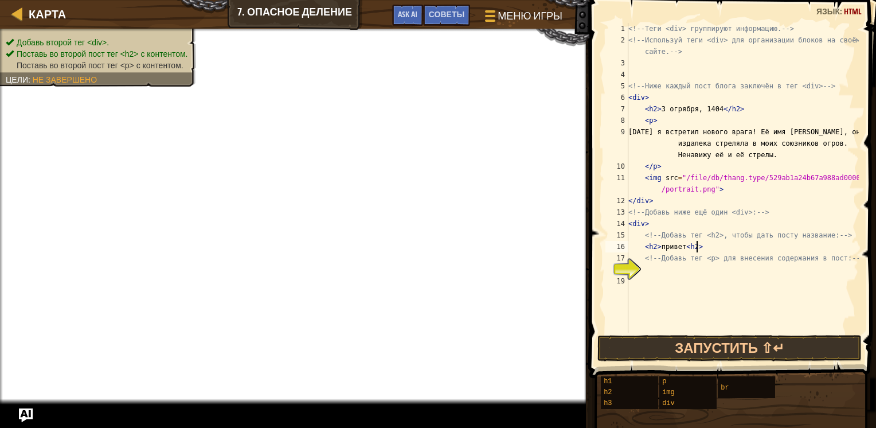
click at [654, 271] on div "<!-- Теги <div> группируют информацию. --> <!-- Используй теги <div> для органи…" at bounding box center [742, 189] width 233 height 332
type textarea "Б"
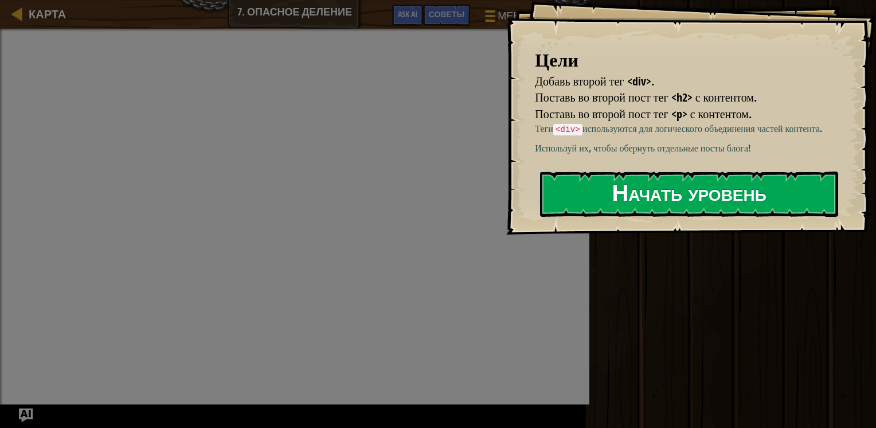
click at [619, 198] on button "Начать уровень" at bounding box center [689, 193] width 298 height 45
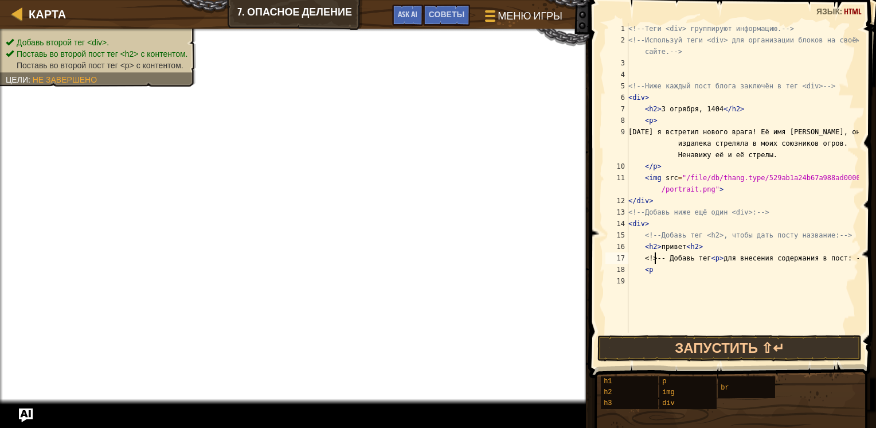
scroll to position [5, 2]
click at [651, 272] on div "<!-- Теги <div> группируют информацию. --> <!-- Используй теги <div> для органи…" at bounding box center [742, 189] width 233 height 332
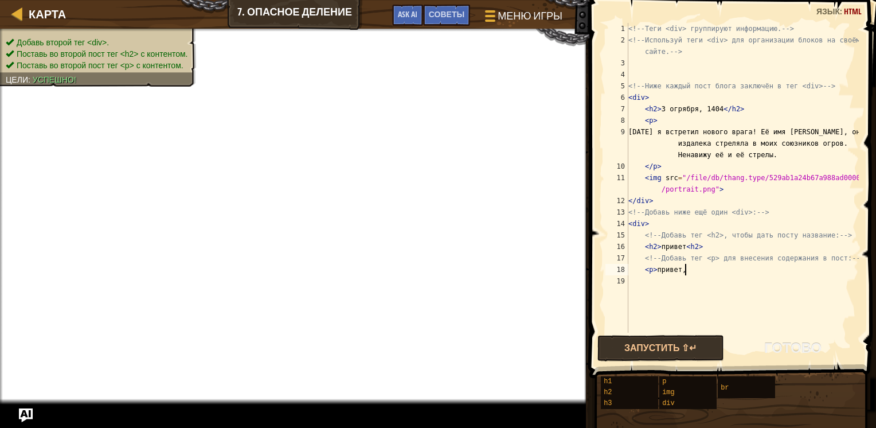
scroll to position [5, 4]
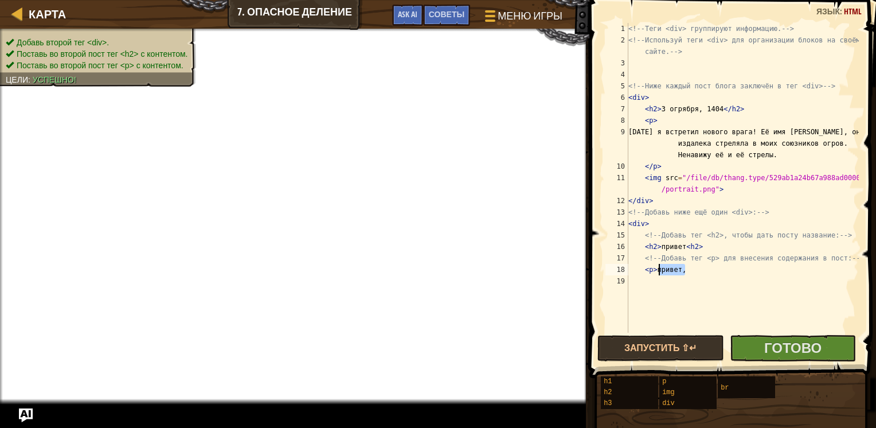
drag, startPoint x: 686, startPoint y: 271, endPoint x: 658, endPoint y: 274, distance: 27.7
click at [658, 274] on div "<!-- Теги <div> группируют информацию. --> <!-- Используй теги <div> для органи…" at bounding box center [742, 189] width 233 height 332
click at [688, 273] on div "<!-- Теги <div> группируют информацию. --> <!-- Используй теги <div> для органи…" at bounding box center [742, 178] width 233 height 310
paste textarea "привет,"
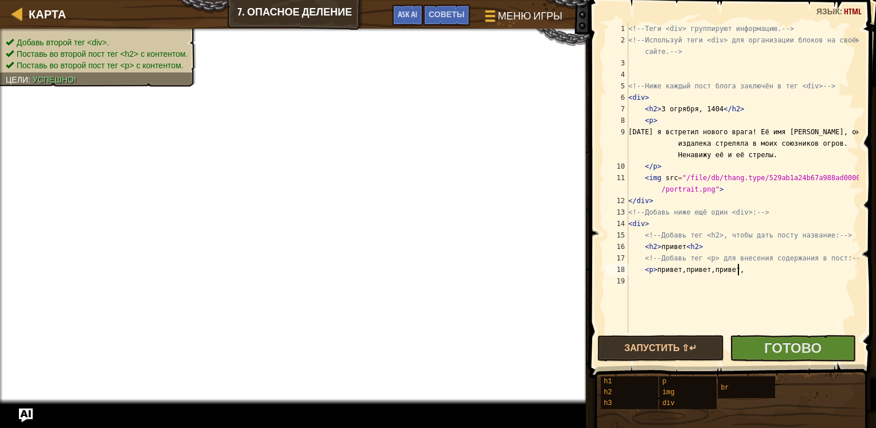
paste textarea "привет,"
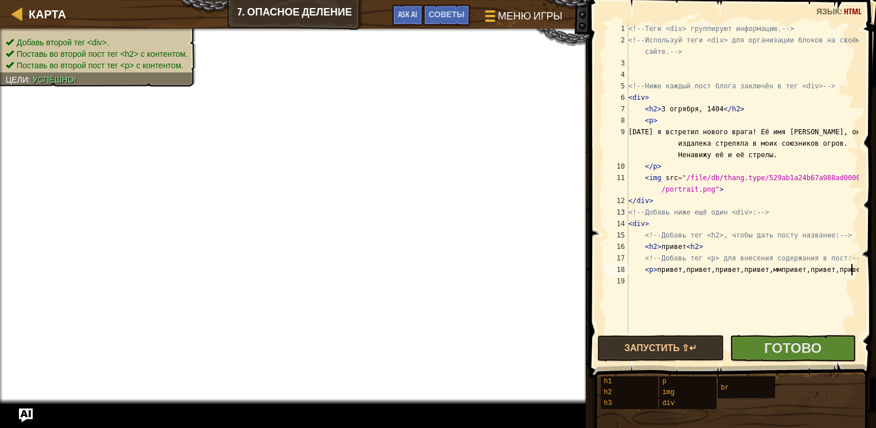
paste textarea "привет,"
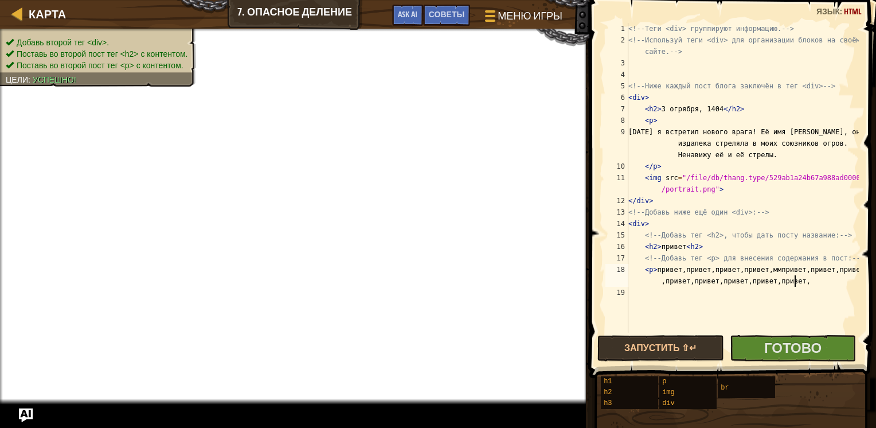
paste textarea "привет,"
click at [770, 272] on div "<!-- Теги <div> группируют информацию. --> <!-- Используй теги <div> для органи…" at bounding box center [742, 189] width 233 height 332
click at [770, 273] on div "<!-- Теги <div> группируют информацию. --> <!-- Используй теги <div> для органи…" at bounding box center [742, 178] width 233 height 310
click at [770, 273] on div "<!-- Теги <div> группируют информацию. --> <!-- Используй теги <div> для органи…" at bounding box center [742, 189] width 233 height 332
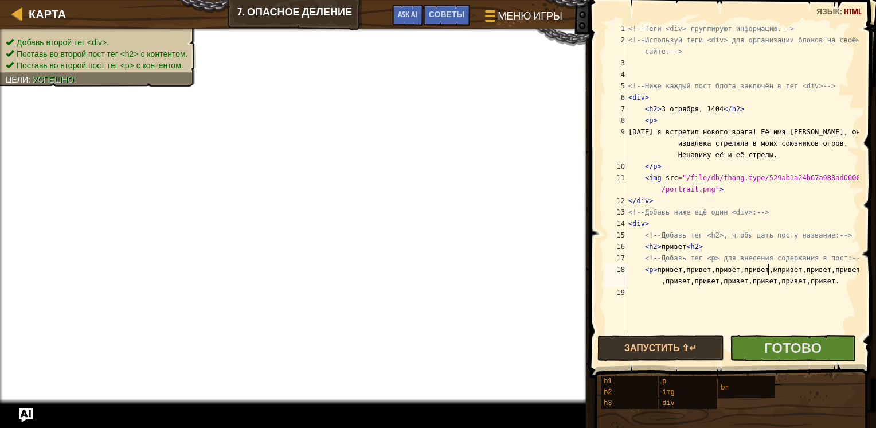
type textarea "<p> привет,привет,привет,привет,привет,привет,привет,привет,привет,привет,приве…"
click at [650, 288] on div "<!-- Теги <div> группируют информацию. --> <!-- Используй теги <div> для органи…" at bounding box center [742, 189] width 233 height 332
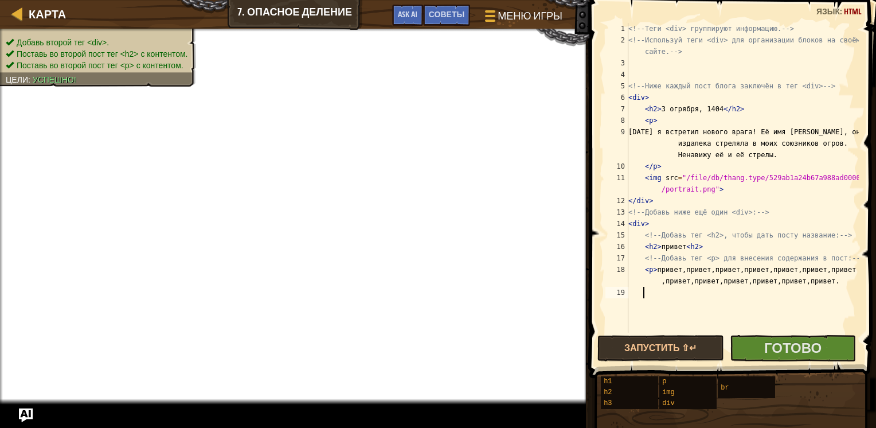
type textarea "Б"
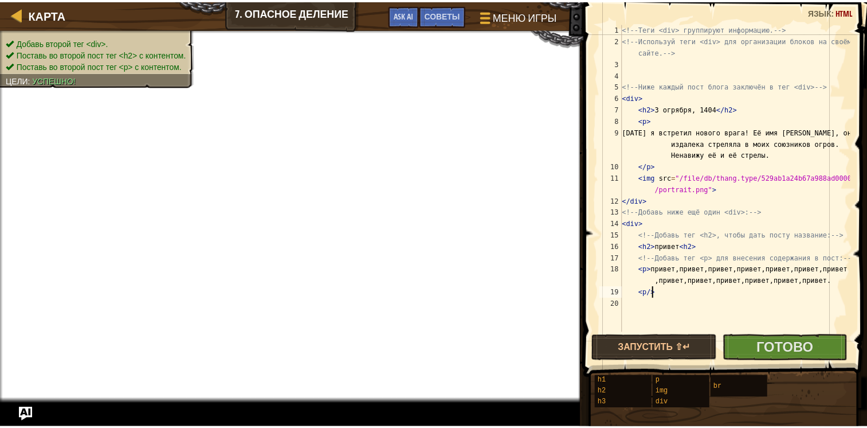
scroll to position [5, 2]
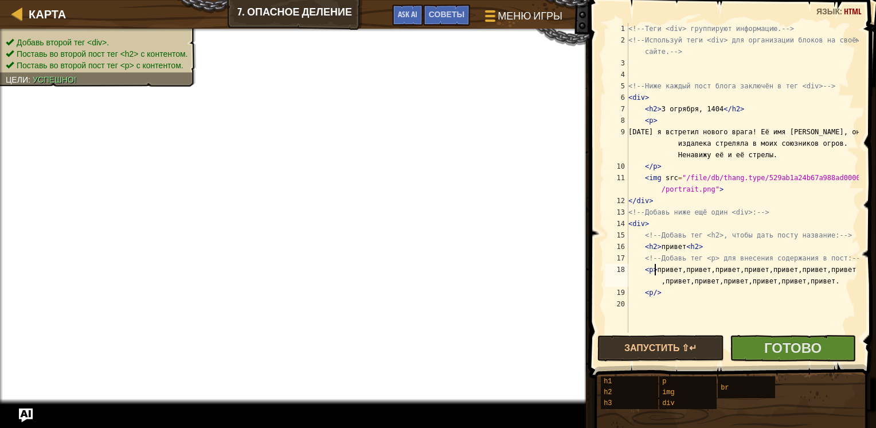
click at [656, 269] on div "<!-- Теги <div> группируют информацию. --> <!-- Используй теги <div> для органи…" at bounding box center [742, 189] width 233 height 332
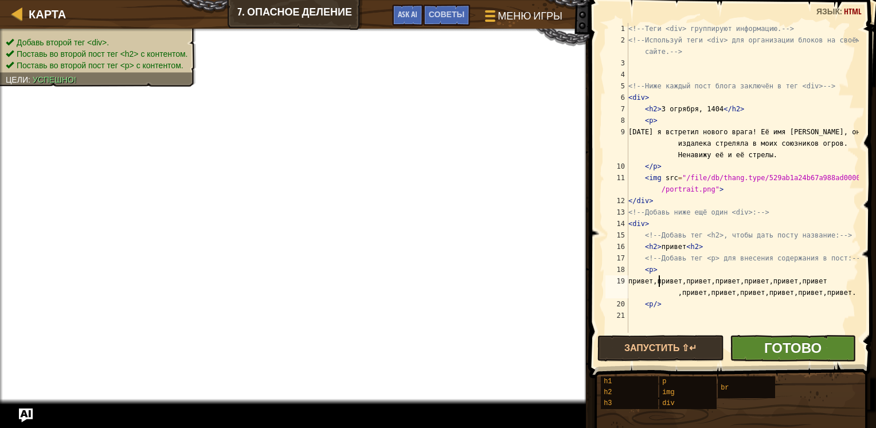
type textarea "привет,привет,привет,привет,привет,привет,привет,привет,привет,привет,привет,пр…"
click at [766, 343] on span "Готово" at bounding box center [792, 347] width 57 height 18
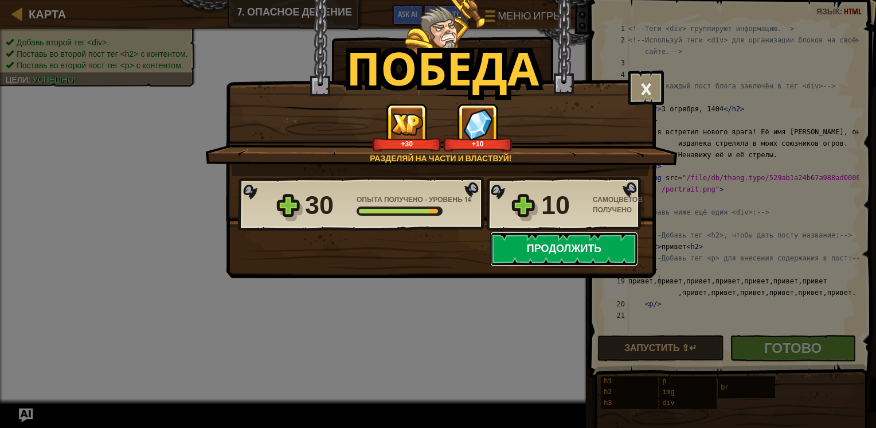
click at [553, 252] on button "Продолжить" at bounding box center [564, 249] width 148 height 34
select select "ru"
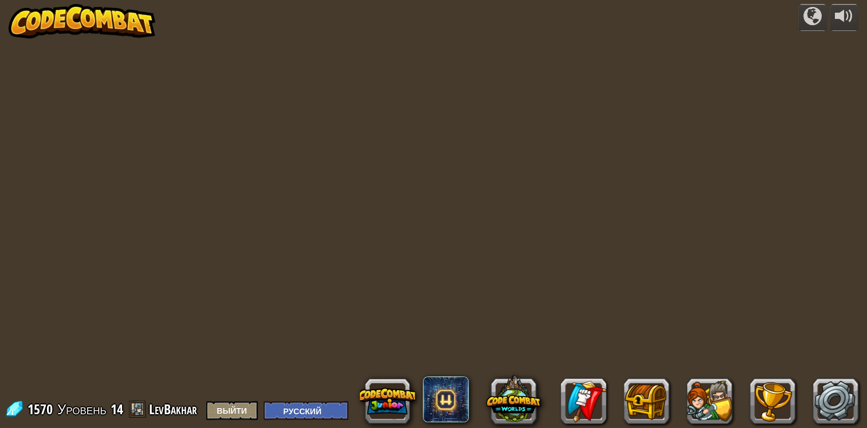
select select "ru"
click at [350, 308] on div at bounding box center [433, 214] width 696 height 428
select select "ru"
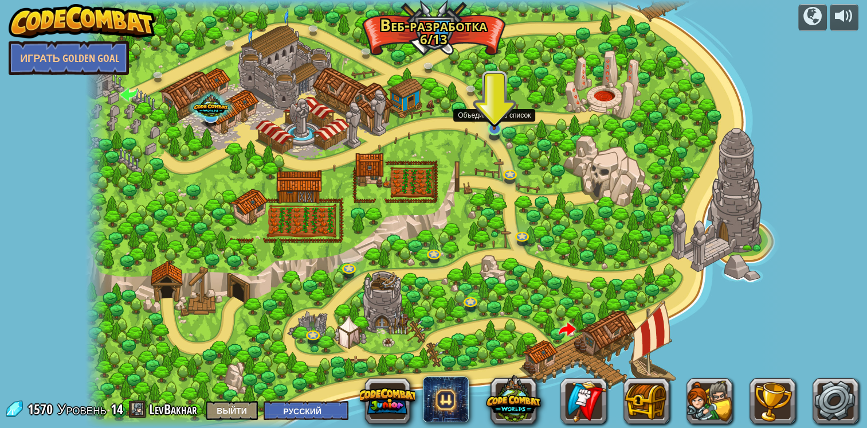
click at [502, 126] on img at bounding box center [495, 109] width 18 height 41
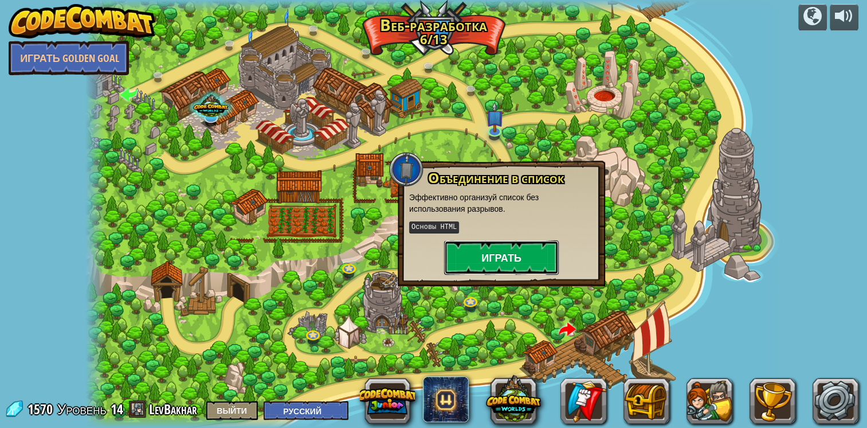
click at [495, 260] on button "Играть" at bounding box center [501, 257] width 115 height 34
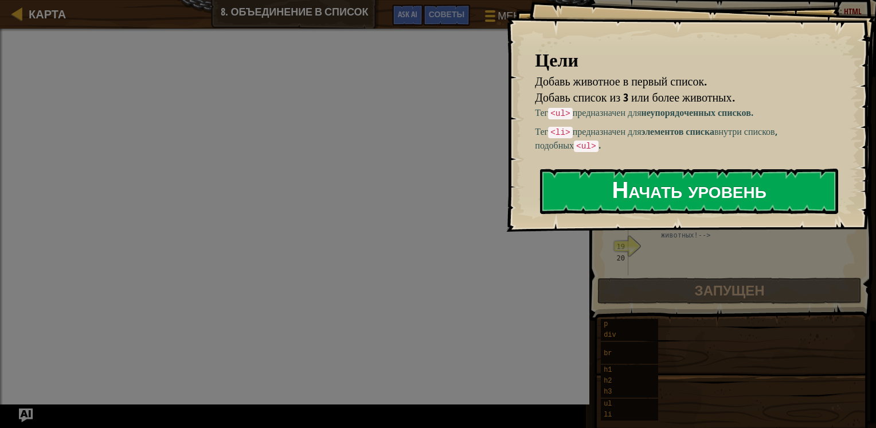
click at [647, 189] on button "Начать уровень" at bounding box center [689, 191] width 298 height 45
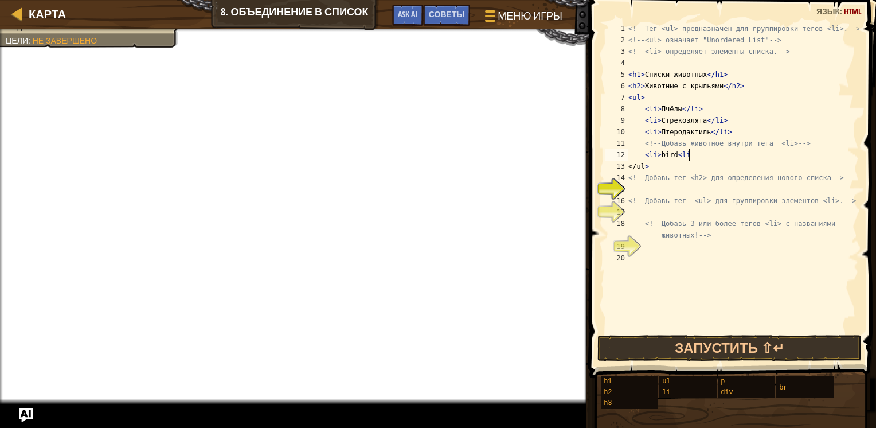
scroll to position [5, 5]
click at [680, 155] on div "<!-- Тег <ul> предназначен для группировки тегов <li>. --> <!-- <ul> означает "…" at bounding box center [742, 189] width 233 height 332
drag, startPoint x: 649, startPoint y: 170, endPoint x: 626, endPoint y: 171, distance: 23.5
click at [626, 171] on div "<li> bird< li> 1 2 3 4 5 6 7 8 9 10 11 12 13 14 15 16 17 18 19 20 <!-- Тег <ul>…" at bounding box center [731, 178] width 256 height 310
type textarea "</ul>"
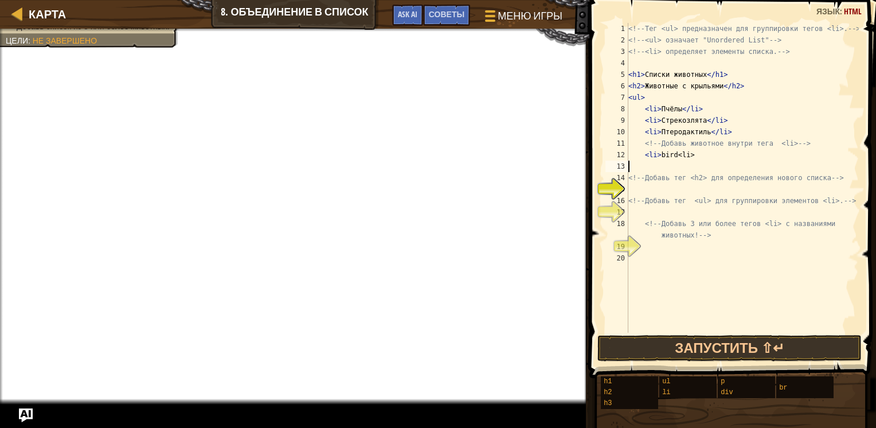
scroll to position [5, 0]
drag, startPoint x: 696, startPoint y: 153, endPoint x: 678, endPoint y: 153, distance: 18.9
click at [678, 153] on div "<!-- Тег <ul> предназначен для группировки тегов <li>. --> <!-- <ul> означает "…" at bounding box center [742, 189] width 233 height 332
type textarea "<li> bird </l>"
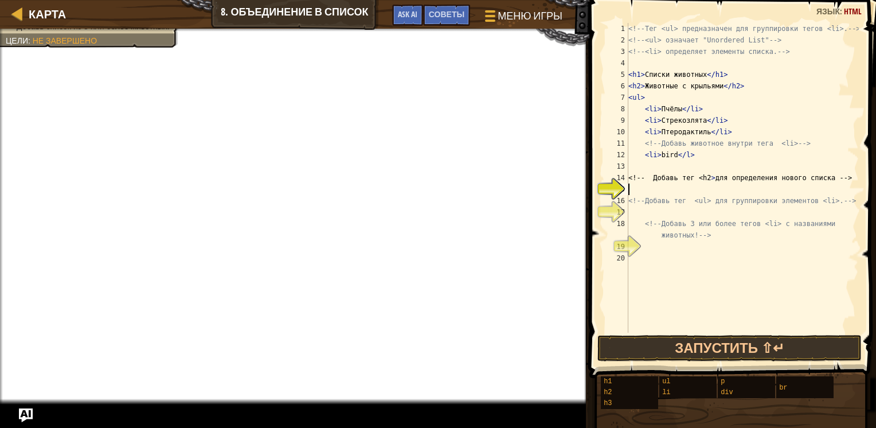
click at [660, 185] on div "<!-- Тег <ul> предназначен для группировки тегов <li>. --> <!-- <ul> означает "…" at bounding box center [742, 189] width 233 height 332
type textarea "<h2>animals<h2>"
click at [648, 208] on div "<!-- Тег <ul> предназначен для группировки тегов <li>. --> <!-- <ul> означает "…" at bounding box center [742, 189] width 233 height 332
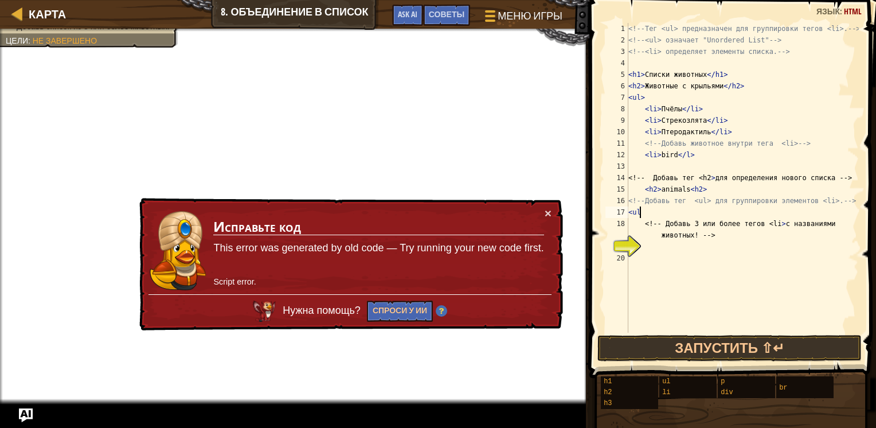
type textarea "<ul>"
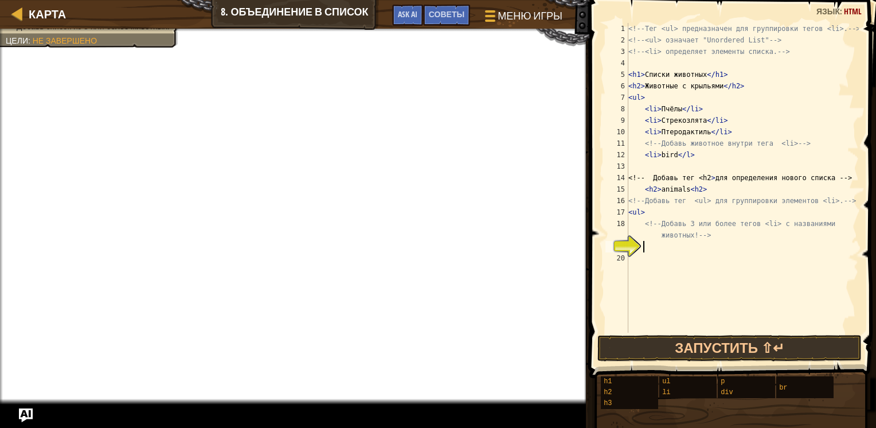
click at [657, 245] on div "<!-- Тег <ul> предназначен для группировки тегов <li>. --> <!-- <ul> означает "…" at bounding box center [742, 189] width 233 height 332
type textarea "<li> bird </li>"
click at [692, 156] on div "<!-- Тег <ul> предназначен для группировки тегов <li>. --> <!-- <ul> означает "…" at bounding box center [742, 189] width 233 height 332
click at [692, 258] on div "<!-- Тег <ul> предназначен для группировки тегов <li>. --> <!-- <ul> означает "…" at bounding box center [742, 189] width 233 height 332
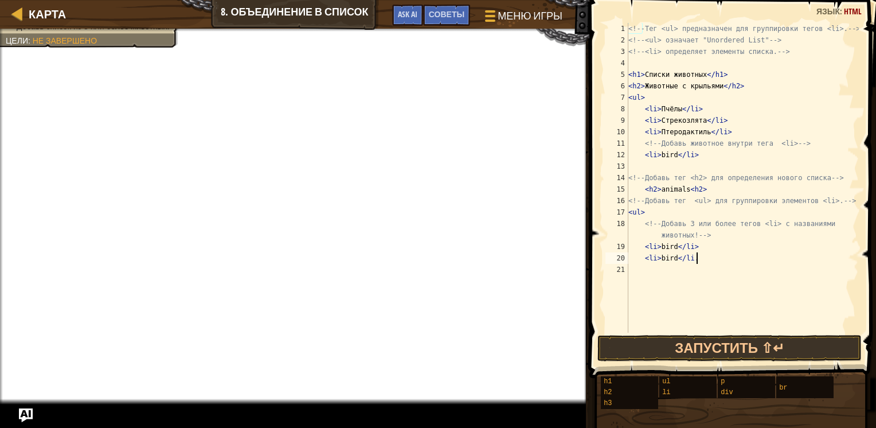
click at [703, 255] on div "<!-- Тег <ul> предназначен для группировки тегов <li>. --> <!-- <ul> означает "…" at bounding box center [742, 189] width 233 height 332
type textarea "<li> bird </li>"
type textarea ","
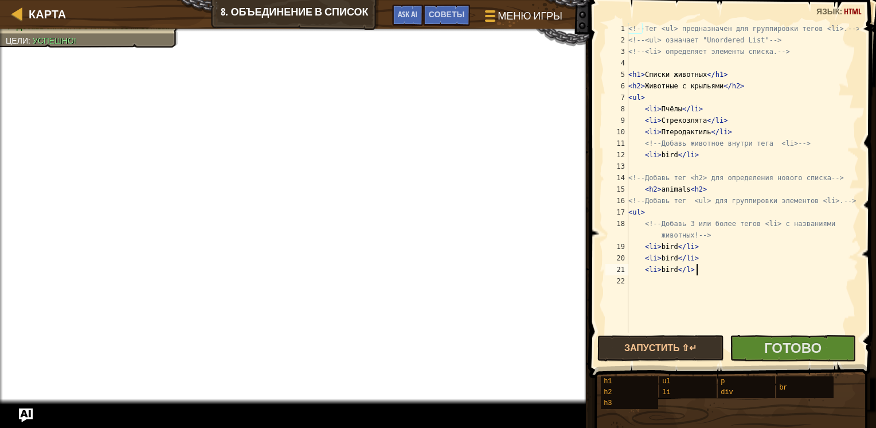
scroll to position [5, 5]
click at [692, 269] on div "<!-- Тег <ul> предназначен для группировки тегов <li>. --> <!-- <ul> означает "…" at bounding box center [742, 189] width 233 height 332
type textarea "<li> bird </li>"
click at [768, 338] on span "Готово" at bounding box center [792, 347] width 57 height 18
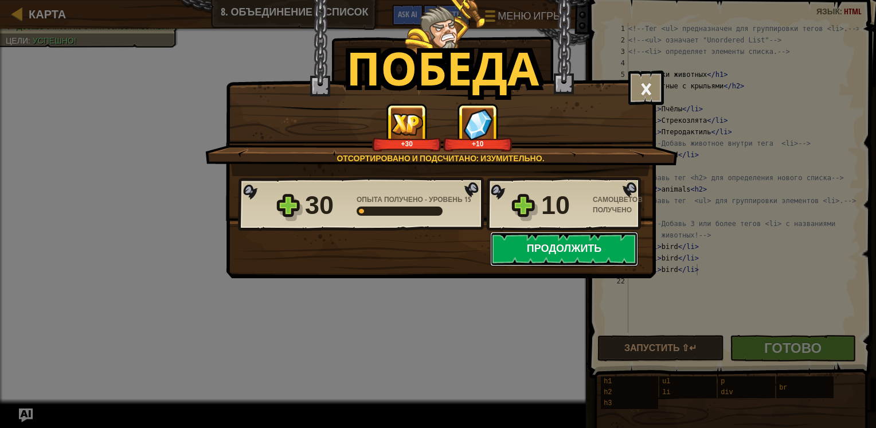
click at [571, 246] on button "Продолжить" at bounding box center [564, 249] width 148 height 34
select select "ru"
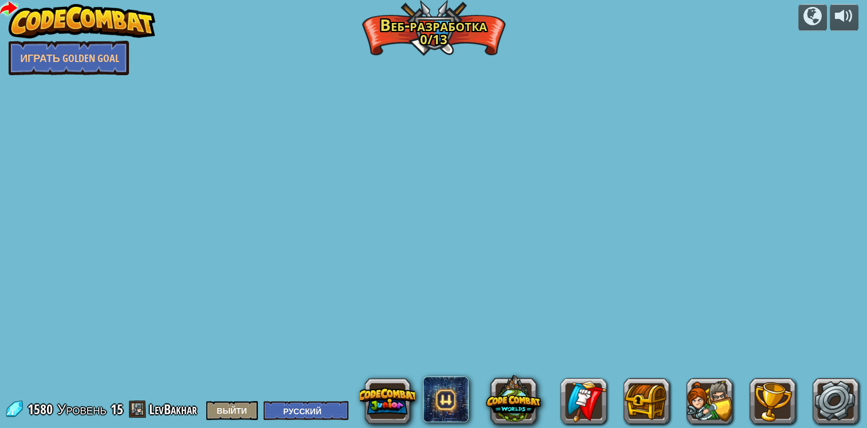
select select "ru"
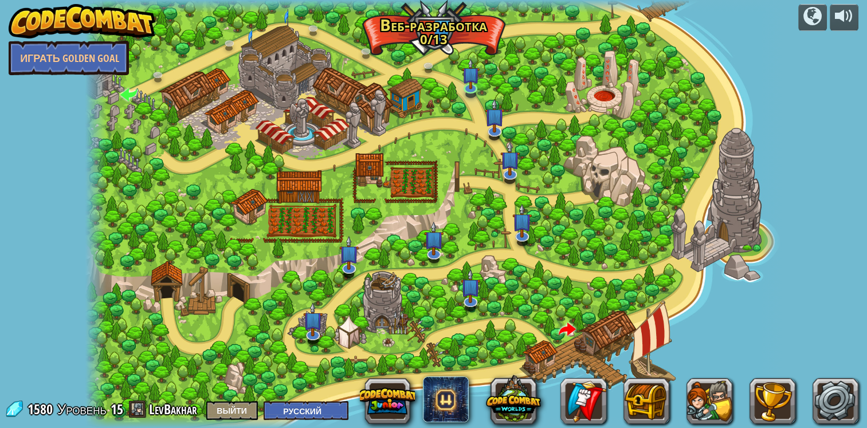
select select "ru"
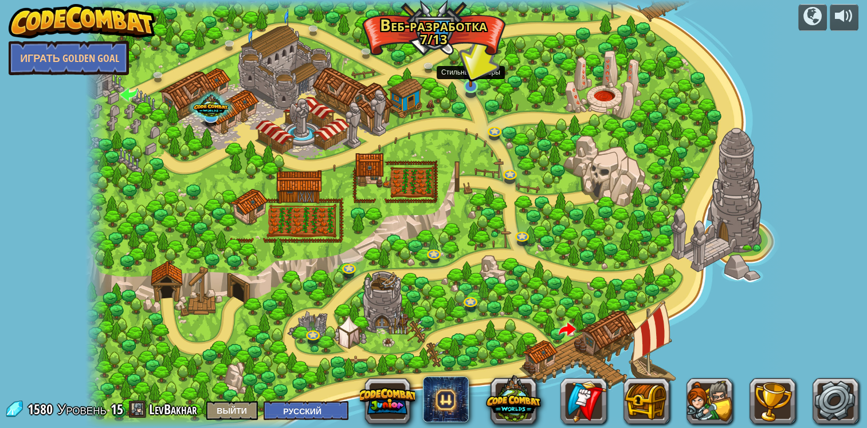
click at [470, 84] on img at bounding box center [471, 66] width 18 height 41
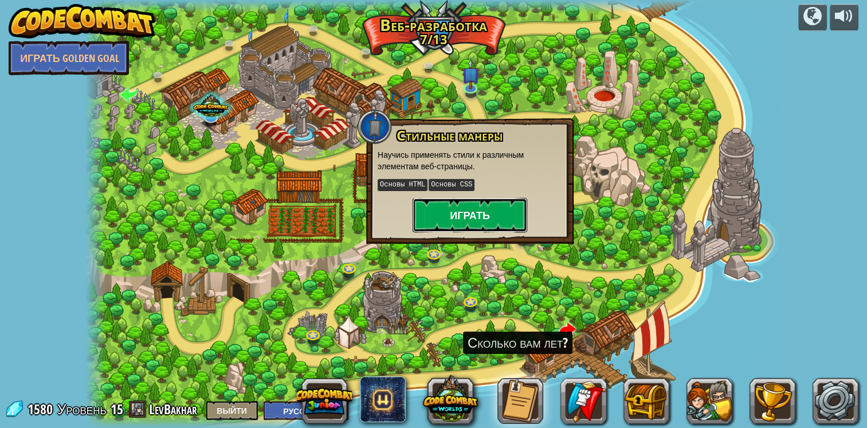
click at [465, 205] on button "Играть" at bounding box center [470, 215] width 115 height 34
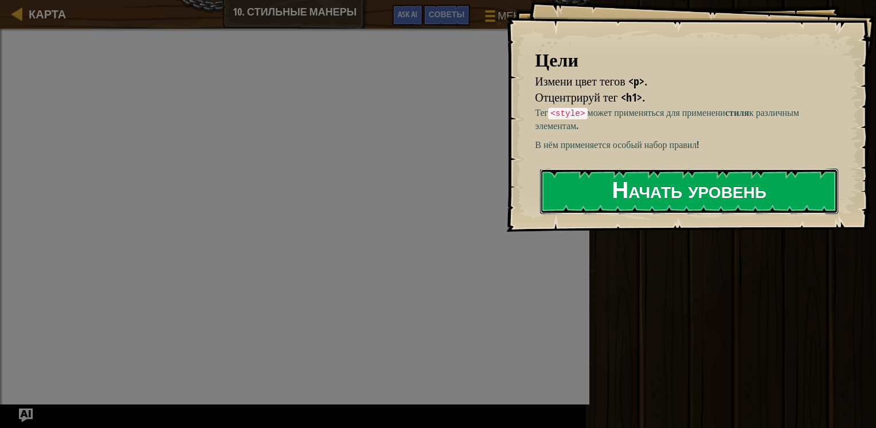
click at [639, 185] on button "Начать уровень" at bounding box center [689, 191] width 298 height 45
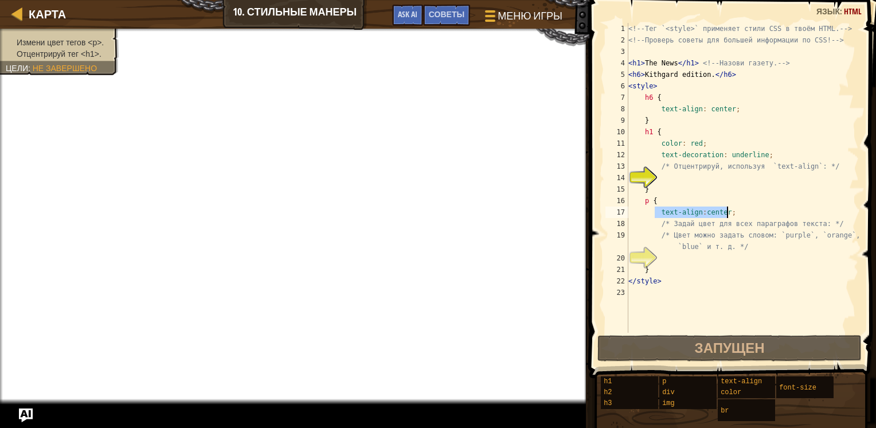
drag, startPoint x: 674, startPoint y: 209, endPoint x: 726, endPoint y: 217, distance: 52.2
click at [726, 217] on div "<!-- Тег `<style>` применяет стили CSS в твоём HTML. --> <!-- Проверь советы дл…" at bounding box center [742, 189] width 233 height 332
type textarea "text-align:center;"
click at [663, 179] on div "<!-- Тег `<style>` применяет стили CSS в твоём HTML. --> <!-- Проверь советы дл…" at bounding box center [742, 189] width 233 height 332
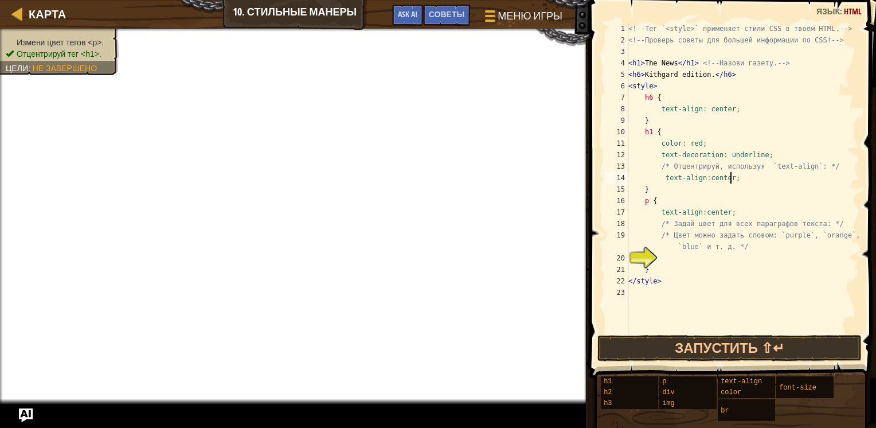
drag, startPoint x: 656, startPoint y: 279, endPoint x: 667, endPoint y: 282, distance: 10.7
click at [667, 282] on div "<!-- Тег `<style>` применяет стили CSS в твоём HTML. --> <!-- Проверь советы дл…" at bounding box center [742, 189] width 233 height 332
type textarea "</style>"
click at [663, 282] on div "<!-- Тег `<style>` применяет стили CSS в твоём HTML. --> <!-- Проверь советы дл…" at bounding box center [742, 178] width 233 height 310
type textarea "</style>"
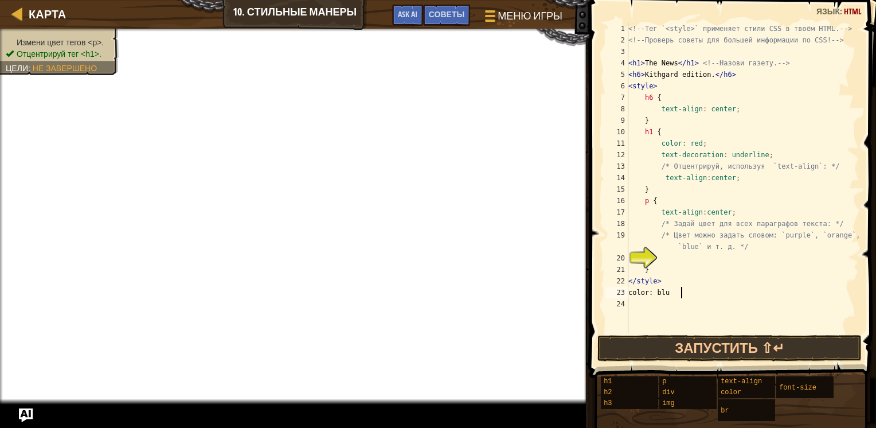
scroll to position [5, 4]
type textarea "color: blue;"
drag, startPoint x: 677, startPoint y: 300, endPoint x: 641, endPoint y: 296, distance: 36.3
click at [641, 296] on div "<!-- Тег `<style>` применяет стили CSS в твоём HTML. --> <!-- Проверь советы дл…" at bounding box center [742, 189] width 233 height 332
click at [659, 257] on div "<!-- Тег `<style>` применяет стили CSS в твоём HTML. --> <!-- Проверь советы дл…" at bounding box center [742, 189] width 233 height 332
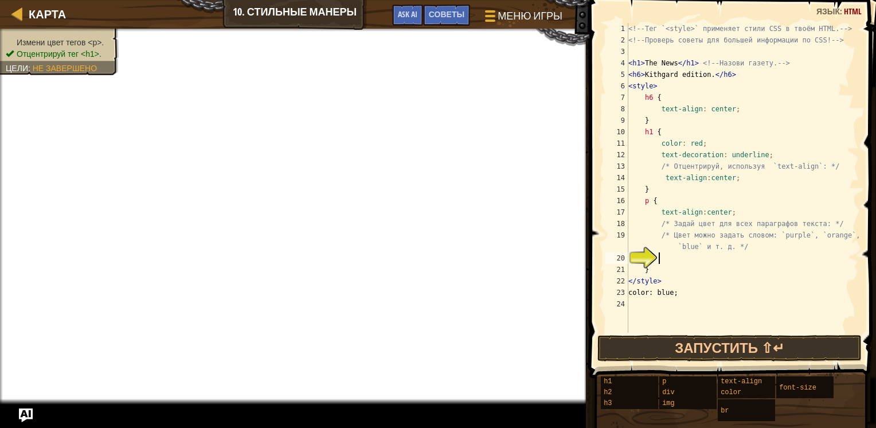
scroll to position [5, 2]
paste textarea "color: blue;"
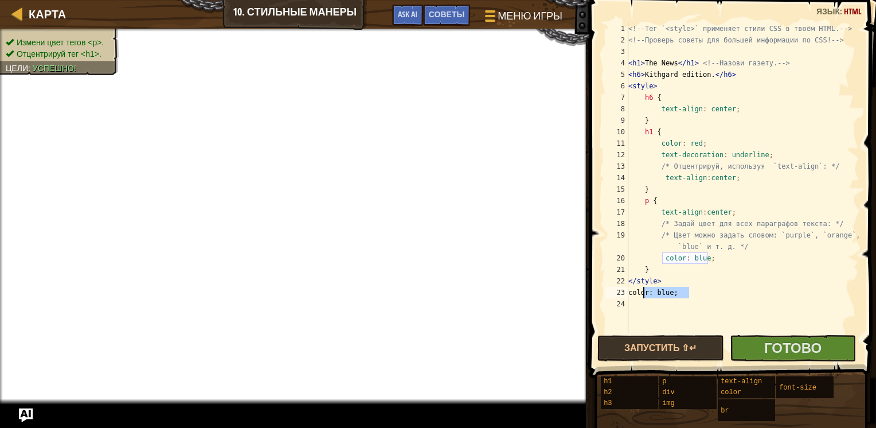
drag, startPoint x: 690, startPoint y: 295, endPoint x: 644, endPoint y: 297, distance: 45.9
click at [644, 297] on div "<!-- Тег `<style>` применяет стили CSS в твоём HTML. --> <!-- Проверь советы дл…" at bounding box center [742, 189] width 233 height 332
type textarea "color: blue;"
click at [796, 350] on span "Готово" at bounding box center [792, 347] width 57 height 18
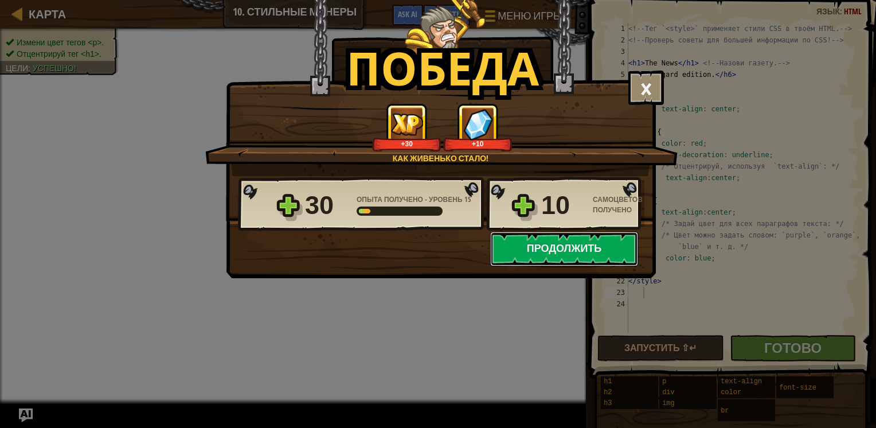
click at [624, 262] on button "Продолжить" at bounding box center [564, 249] width 148 height 34
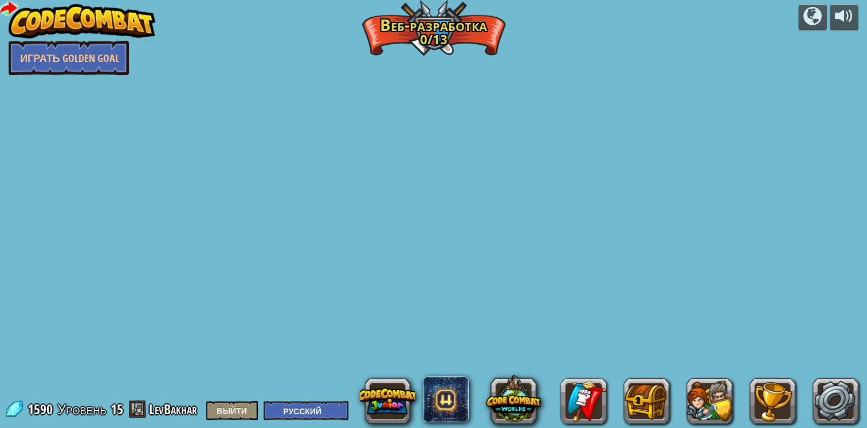
select select "ru"
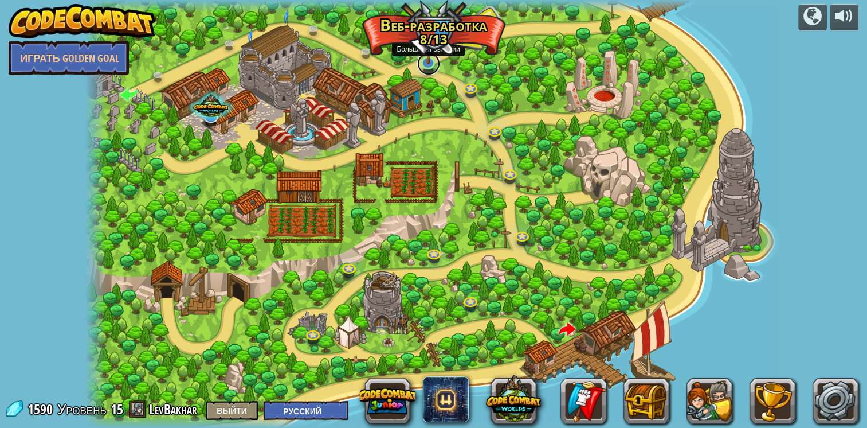
click at [432, 67] on link at bounding box center [428, 63] width 23 height 23
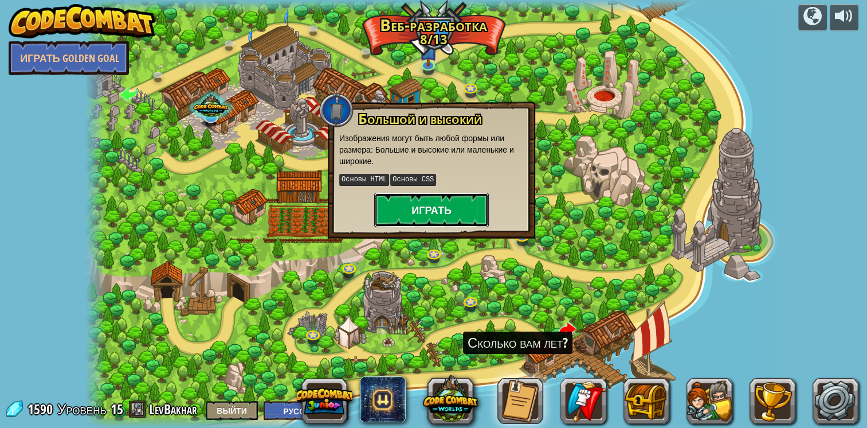
click at [471, 208] on button "Играть" at bounding box center [431, 210] width 115 height 34
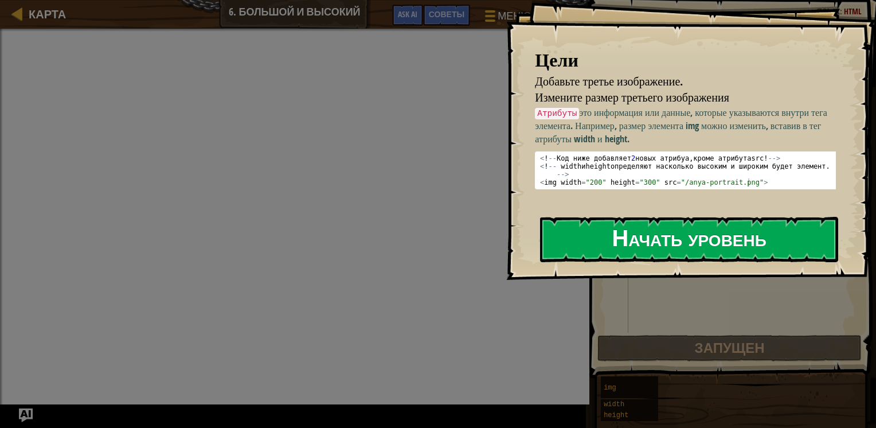
click at [658, 221] on button "Начать уровень" at bounding box center [689, 239] width 298 height 45
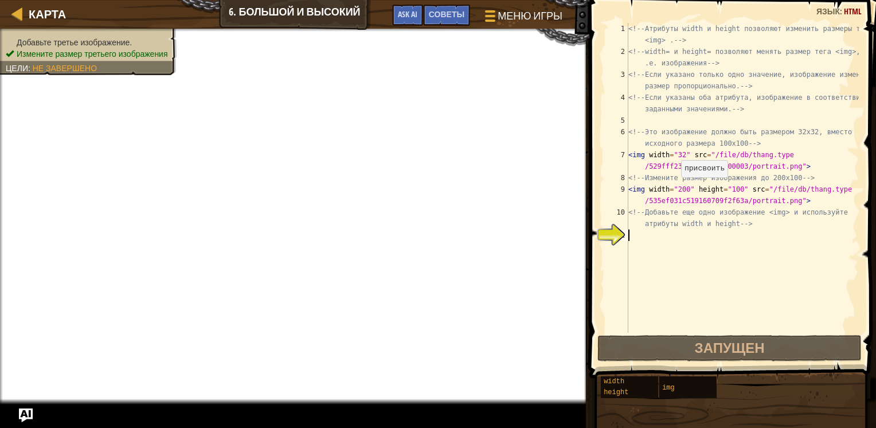
click at [675, 189] on div "<!-- Атрибуты width и height позволяют изменить размеры тега <img> . --> <!-- w…" at bounding box center [742, 195] width 233 height 344
click at [676, 194] on div "<!-- Атрибуты width и height позволяют изменить размеры тега <img> . --> <!-- w…" at bounding box center [742, 195] width 233 height 344
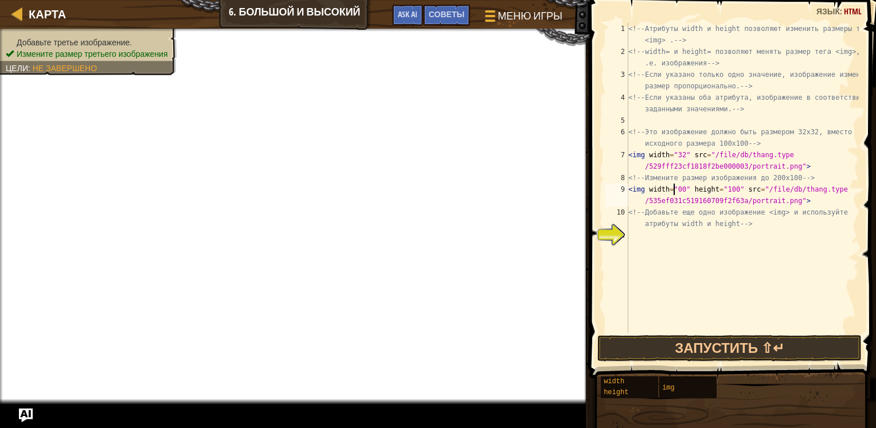
type textarea "<img width="100" height="100" src="/file/db/thang.type/535ef031c519160709f2f63a…"
click at [642, 236] on div "<!-- Атрибуты width и height позволяют изменить размеры тега <img> . --> <!-- w…" at bounding box center [742, 195] width 233 height 344
type textarea "/"
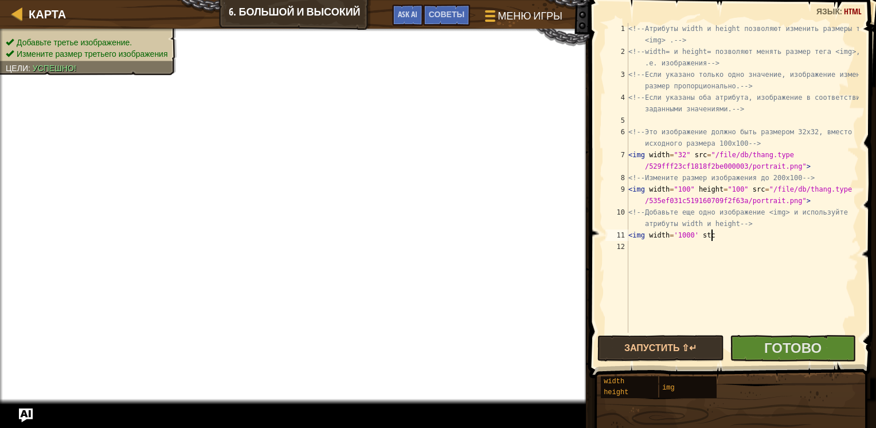
scroll to position [5, 6]
paste textarea "[URL][DOMAIN_NAME]"
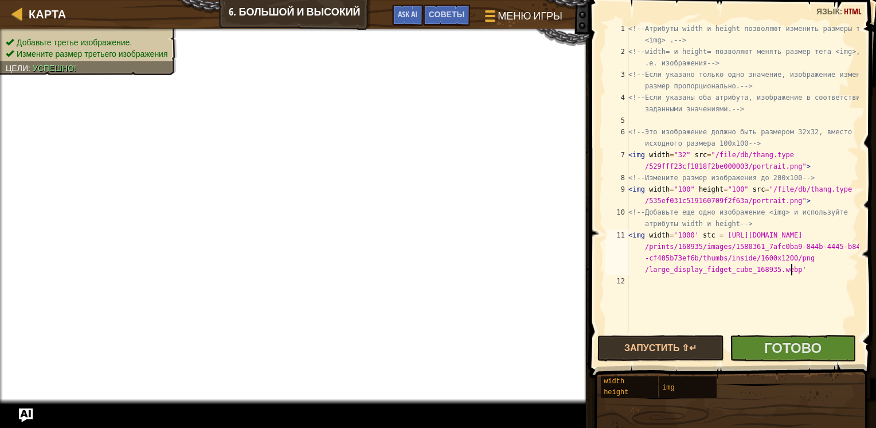
scroll to position [5, 60]
click at [715, 233] on div "<!-- Атрибуты width и height позволяют изменить размеры тега <img> . --> <!-- w…" at bounding box center [742, 195] width 233 height 344
click at [717, 237] on div "<!-- Атрибуты width и height позволяют изменить размеры тега <img> . --> <!-- w…" at bounding box center [742, 195] width 233 height 344
click at [792, 269] on div "<!-- Атрибуты width и height позволяют изменить размеры тега <img> . --> <!-- w…" at bounding box center [742, 195] width 233 height 344
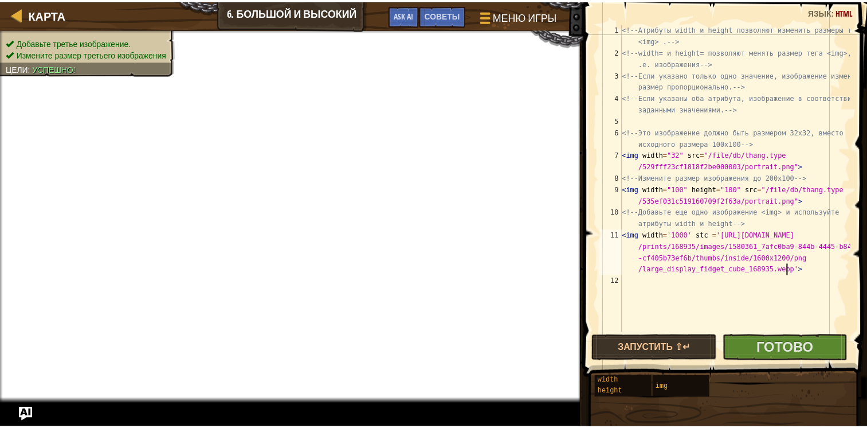
scroll to position [5, 60]
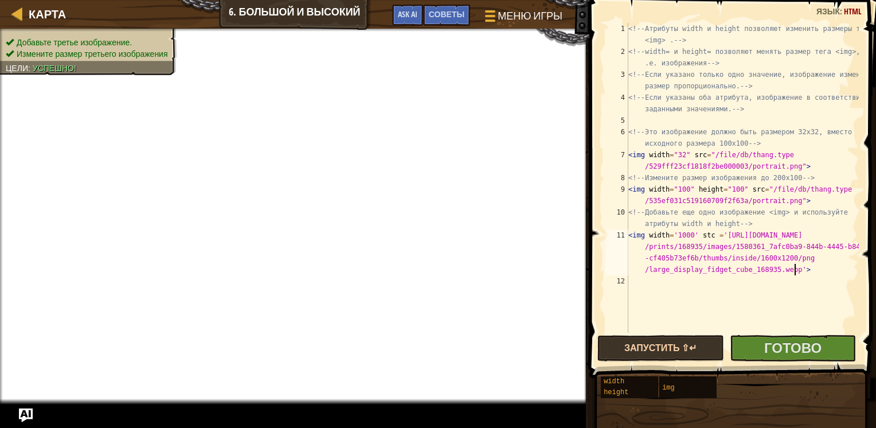
type textarea "<img width='1000' stc ='https://media.printables.com/media/prints/168935/images…"
click at [692, 345] on button "Запустить ⇧↵" at bounding box center [660, 348] width 127 height 26
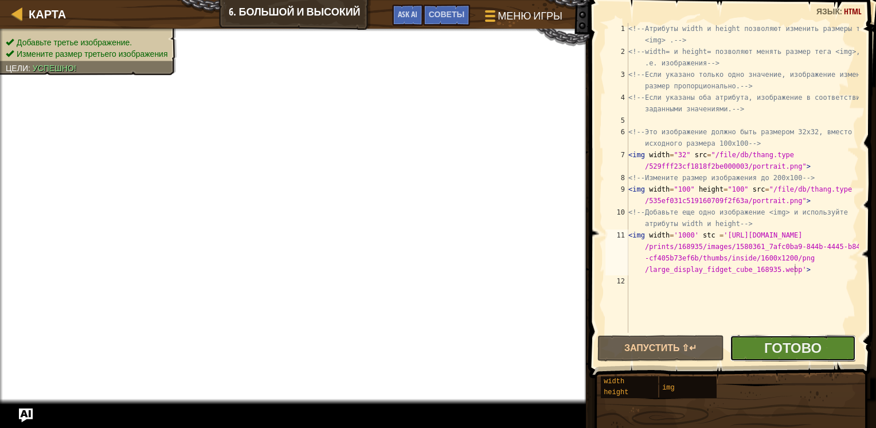
click at [754, 351] on button "Готово" at bounding box center [793, 348] width 127 height 26
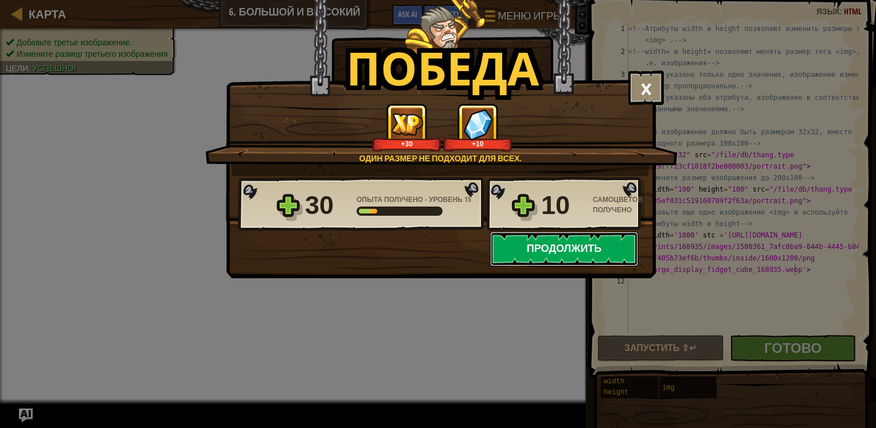
click at [570, 241] on button "Продолжить" at bounding box center [564, 249] width 148 height 34
select select "ru"
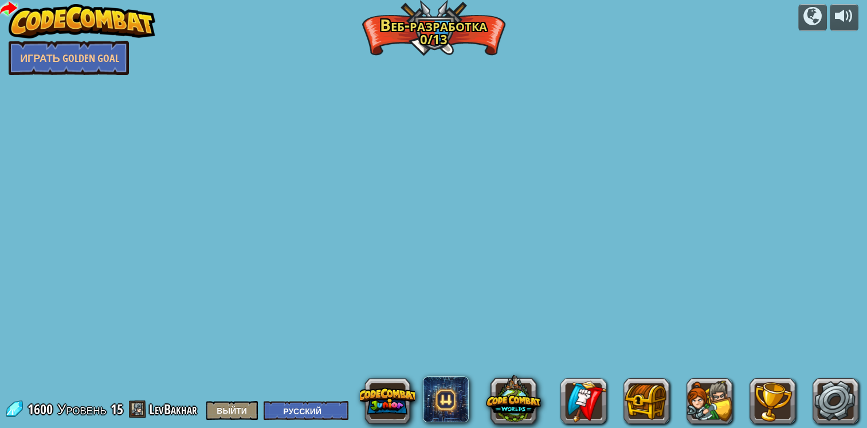
select select "ru"
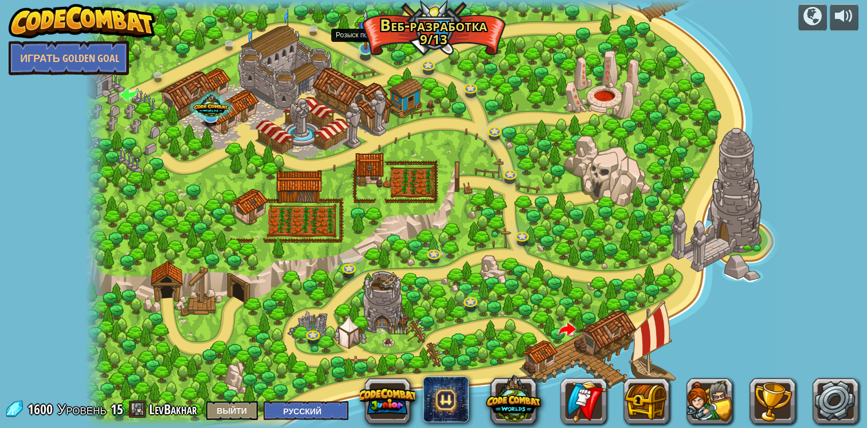
click at [366, 47] on img at bounding box center [366, 29] width 18 height 41
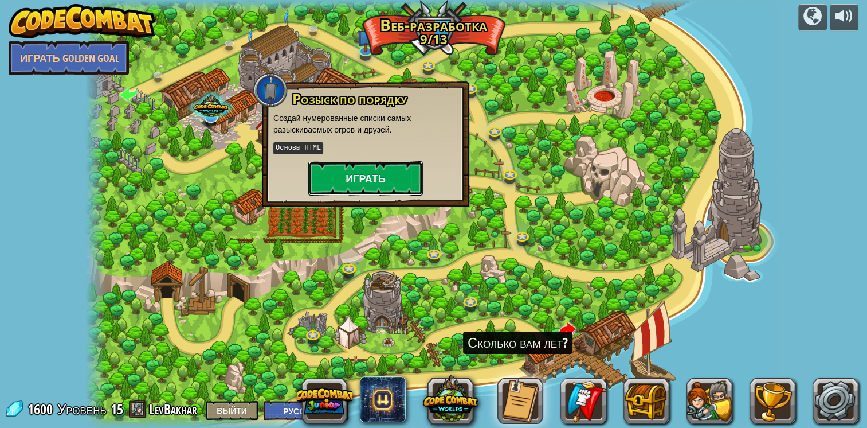
click at [357, 171] on button "Играть" at bounding box center [365, 178] width 115 height 34
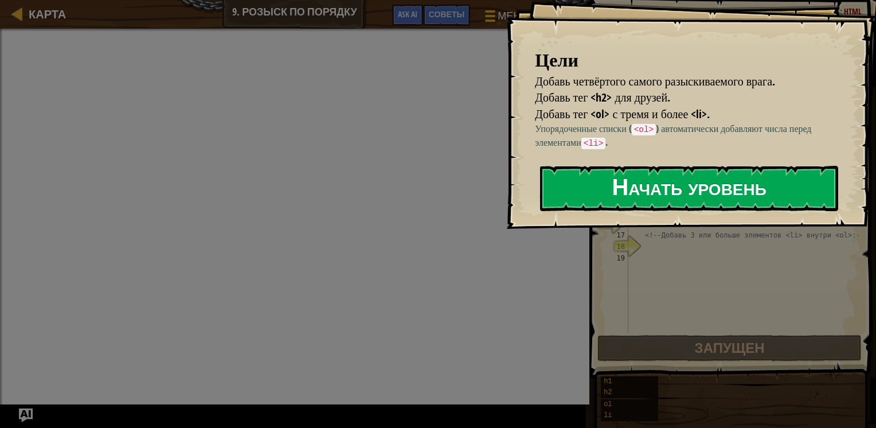
click at [620, 186] on button "Начать уровень" at bounding box center [689, 188] width 298 height 45
